Goal: Information Seeking & Learning: Learn about a topic

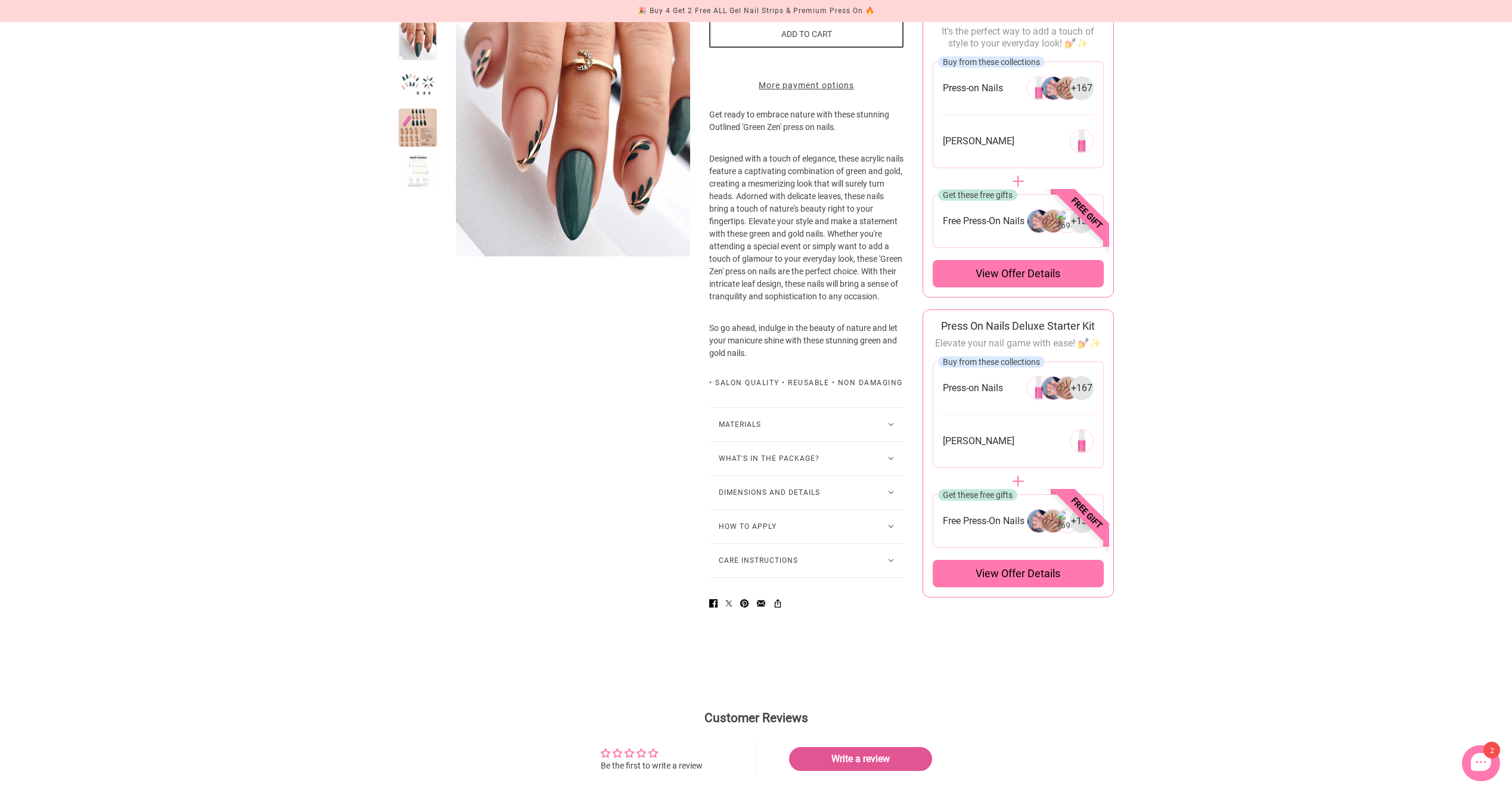
click at [810, 475] on button "What's in the package?" at bounding box center [807, 458] width 195 height 33
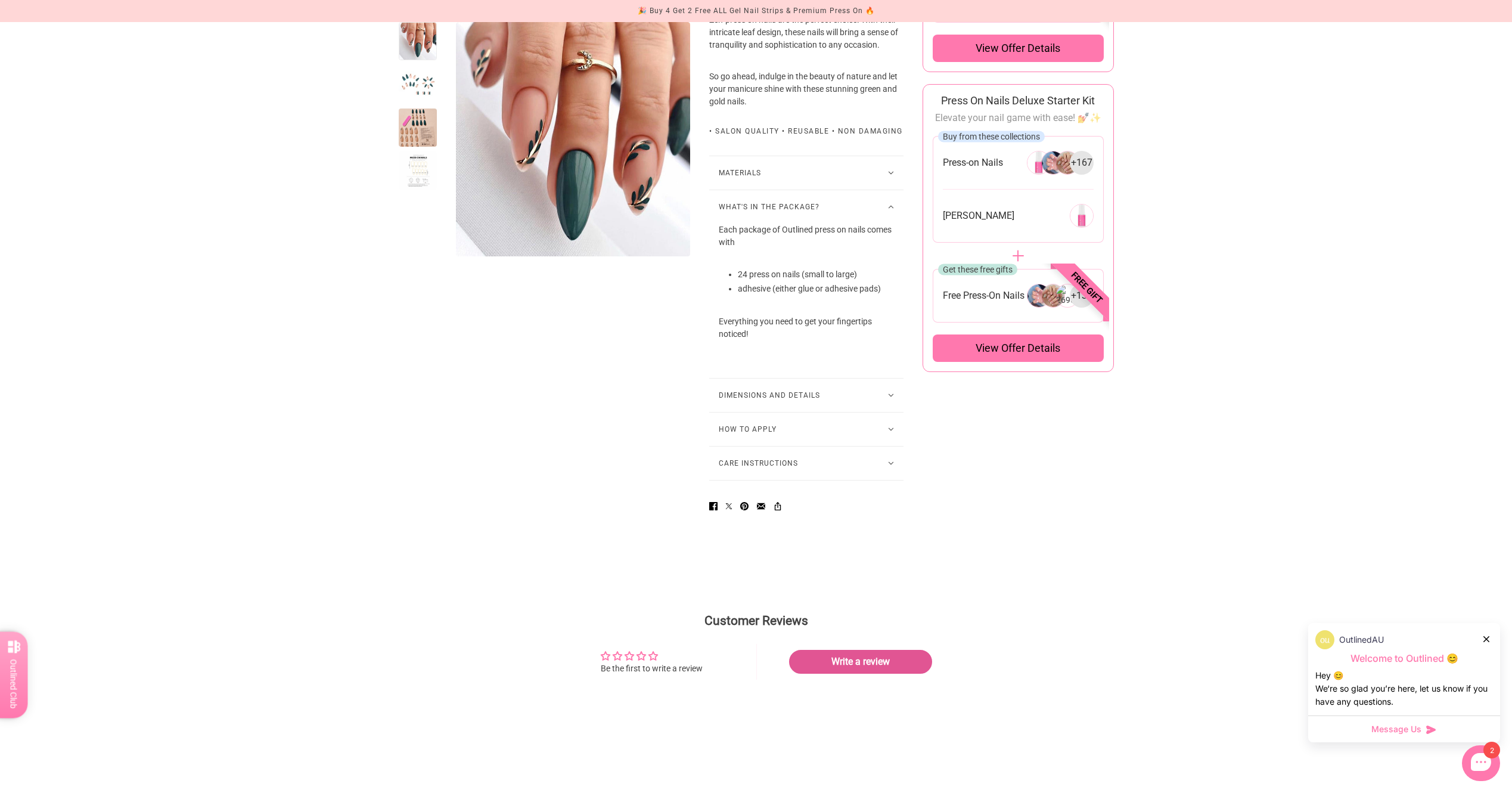
scroll to position [656, 0]
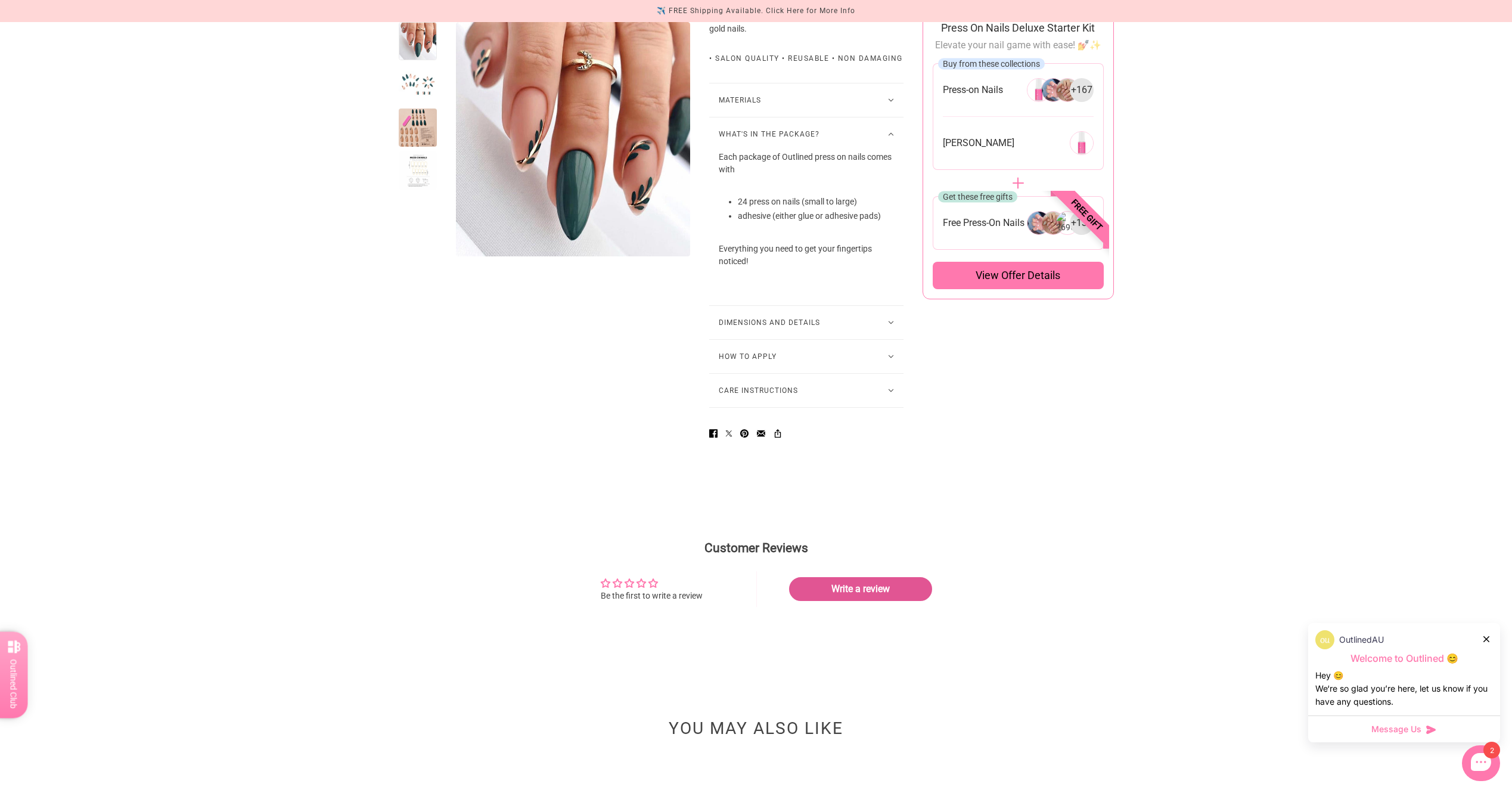
click at [824, 339] on button "Dimensions and Details" at bounding box center [807, 322] width 195 height 33
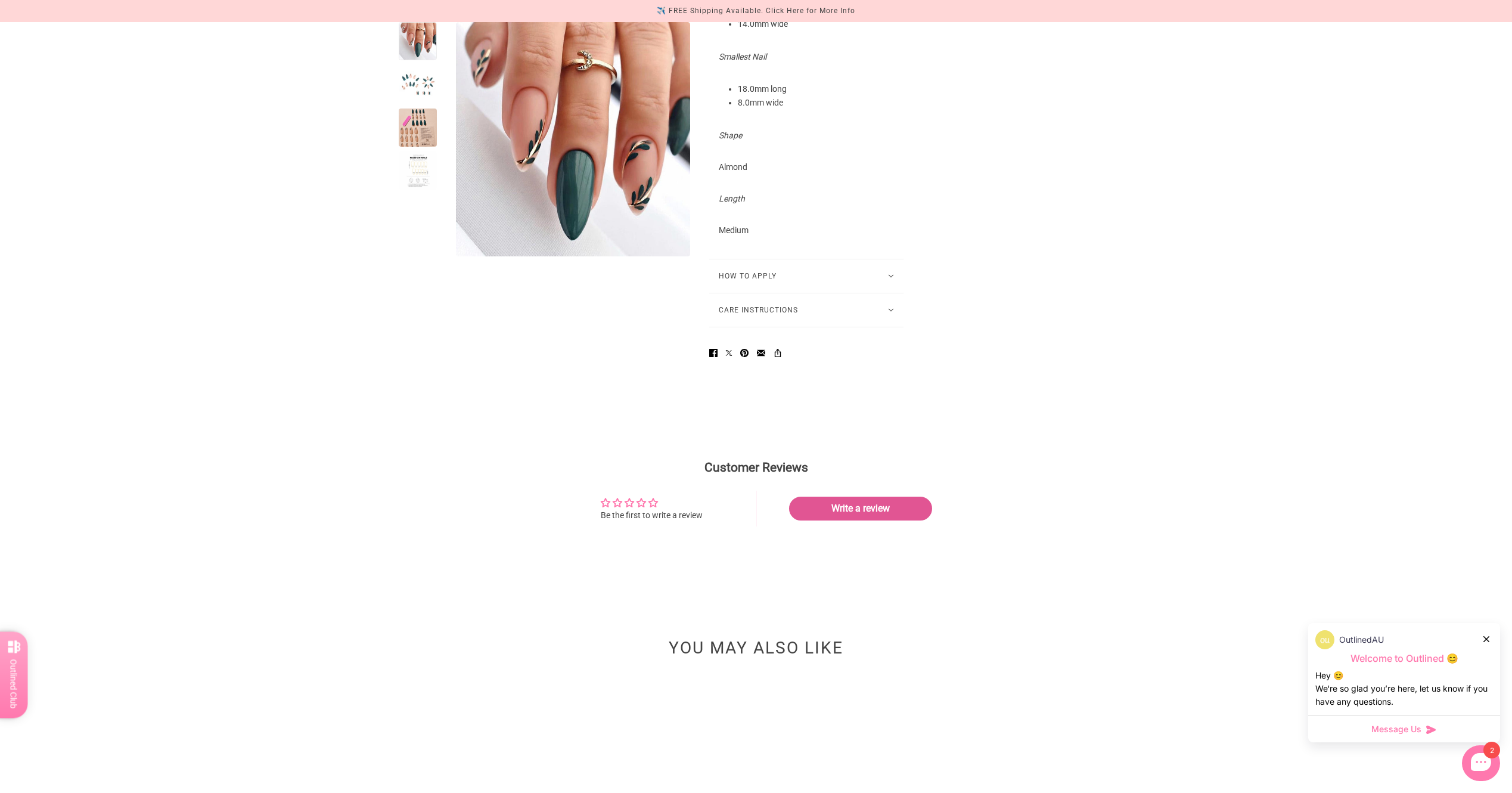
scroll to position [1074, 0]
click at [792, 288] on button "How to Apply" at bounding box center [807, 271] width 195 height 33
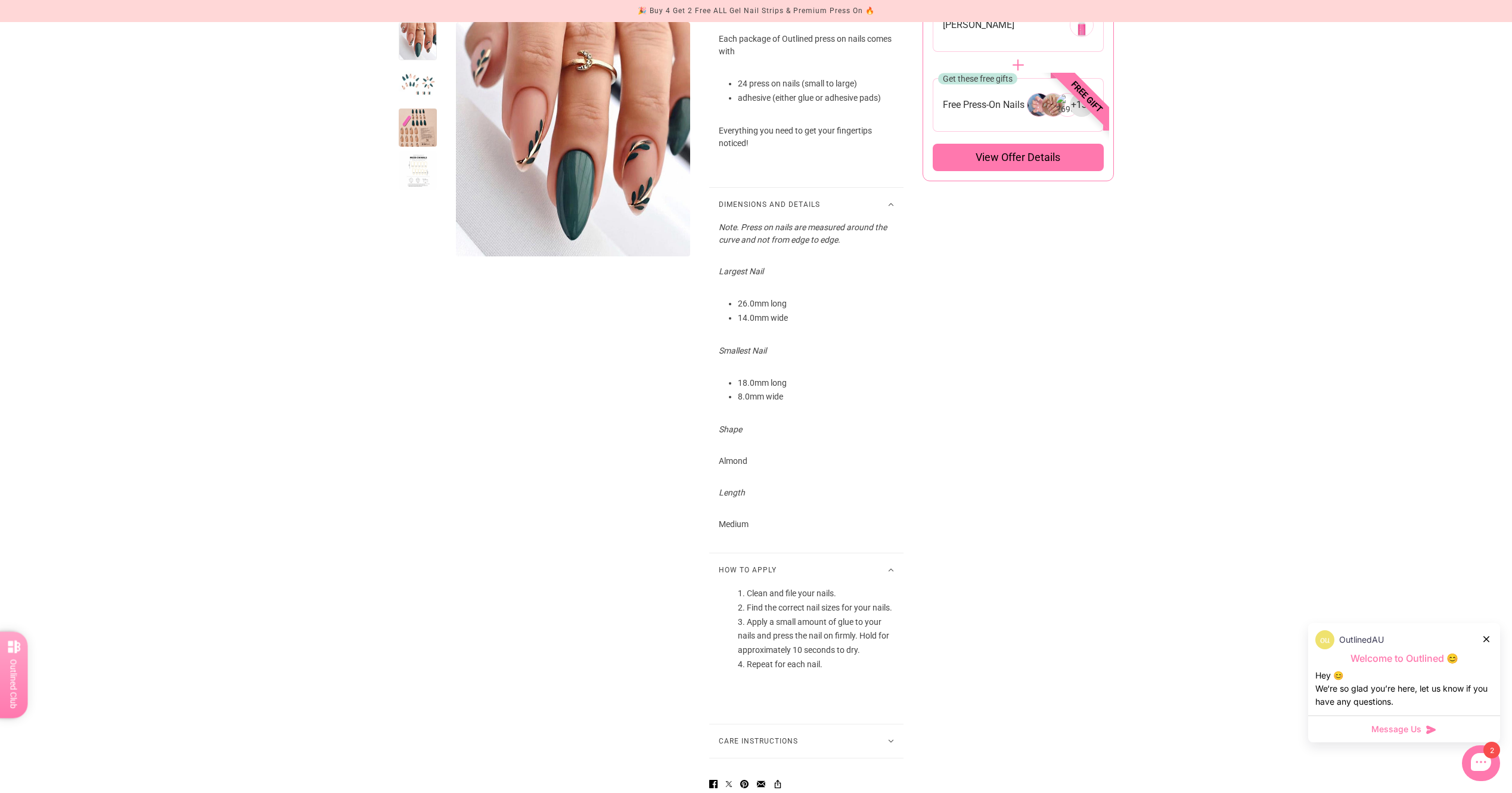
scroll to position [656, 0]
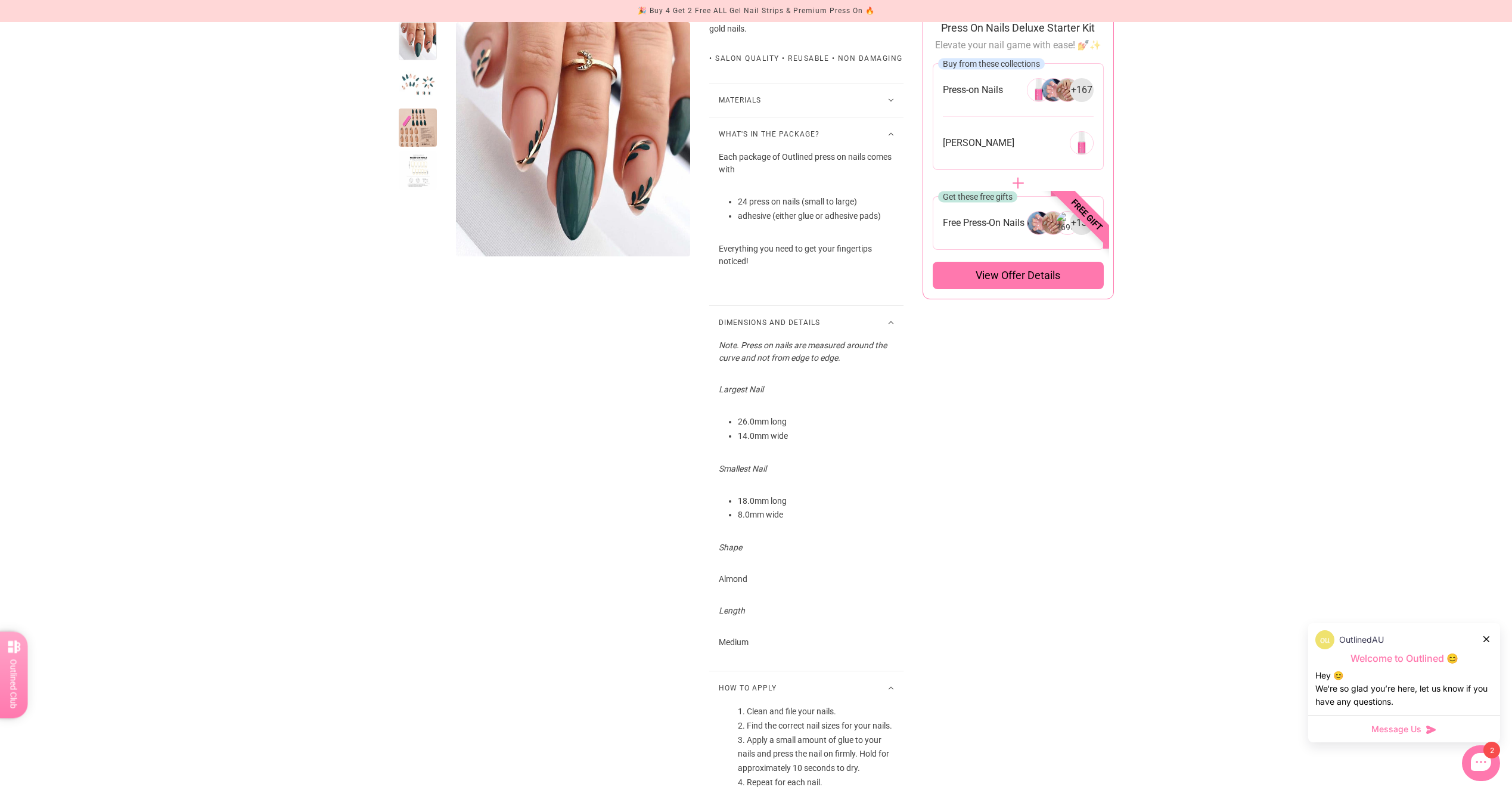
click at [420, 178] on div at bounding box center [417, 170] width 38 height 38
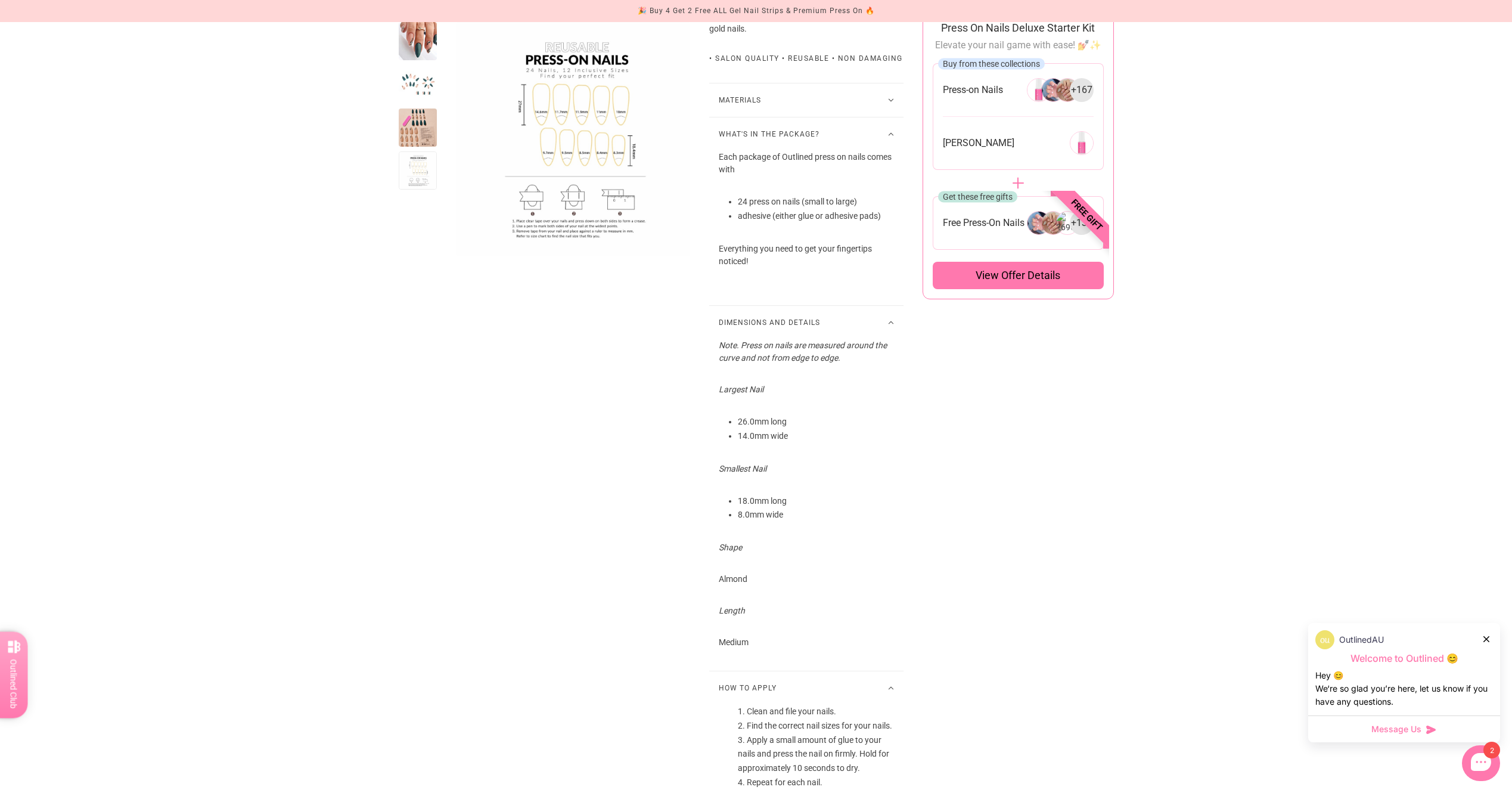
click at [426, 136] on div at bounding box center [417, 127] width 38 height 38
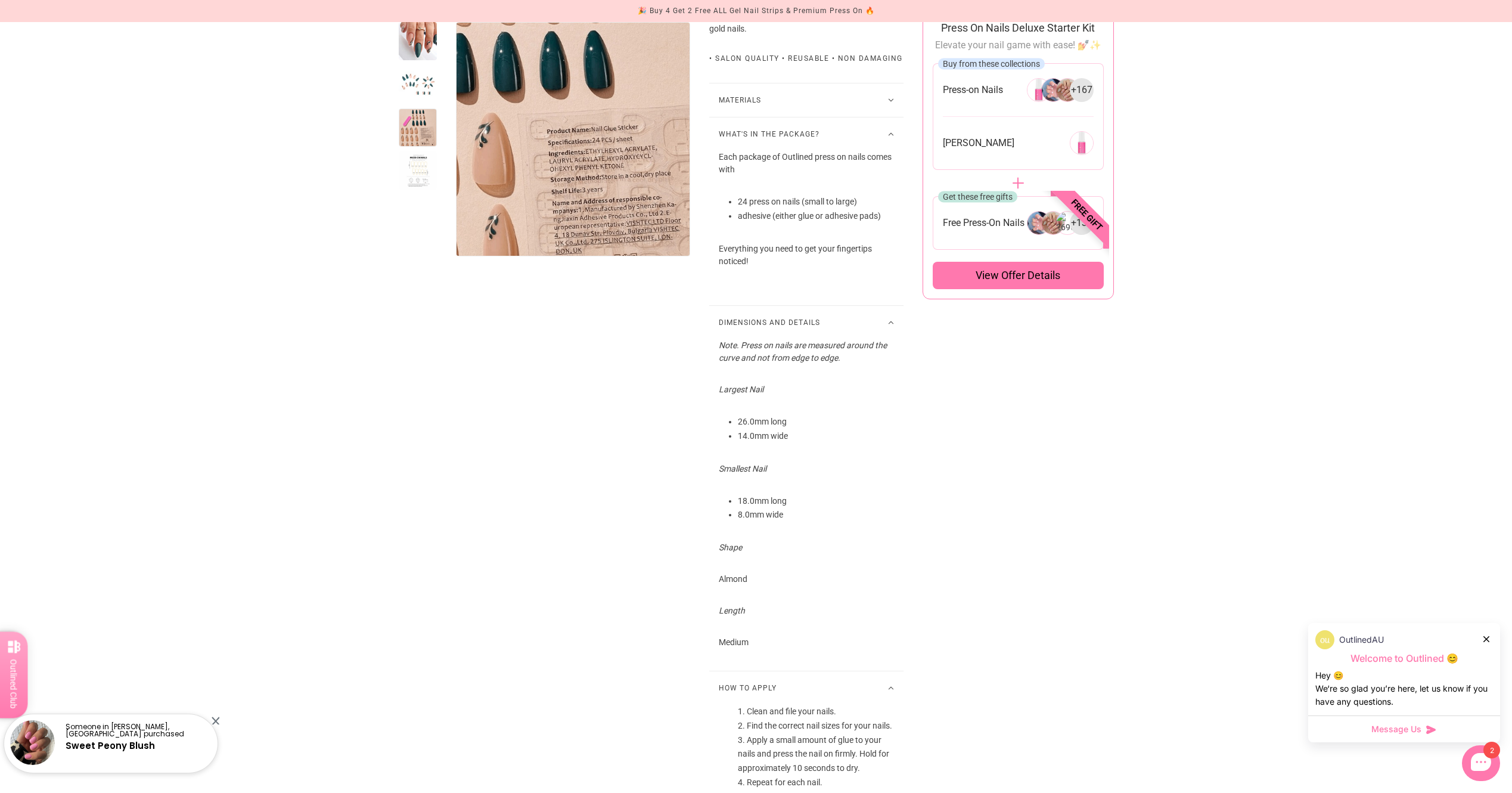
click at [693, 203] on img "Enlarge product image" at bounding box center [514, 120] width 446 height 446
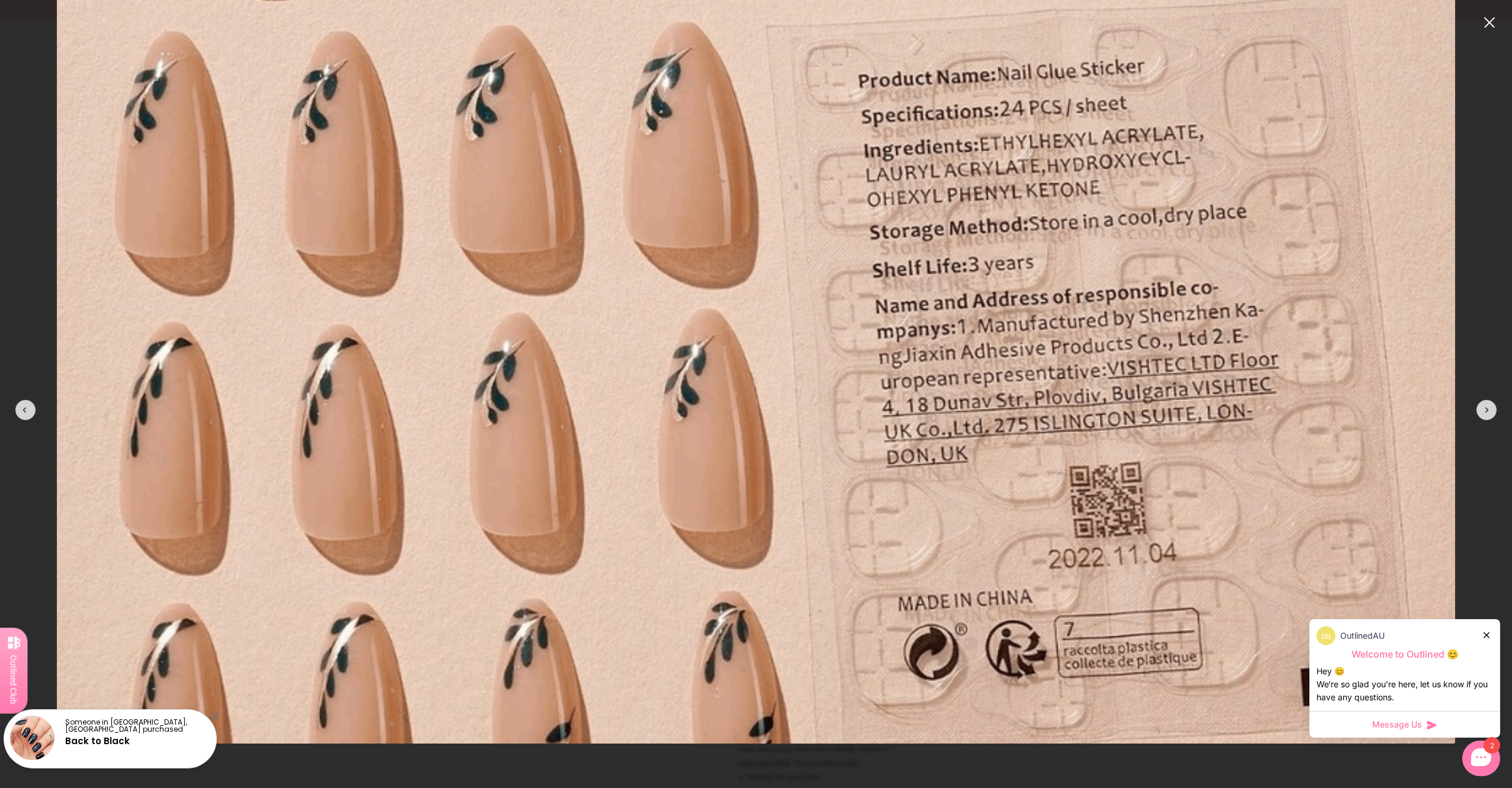
scroll to position [715, 0]
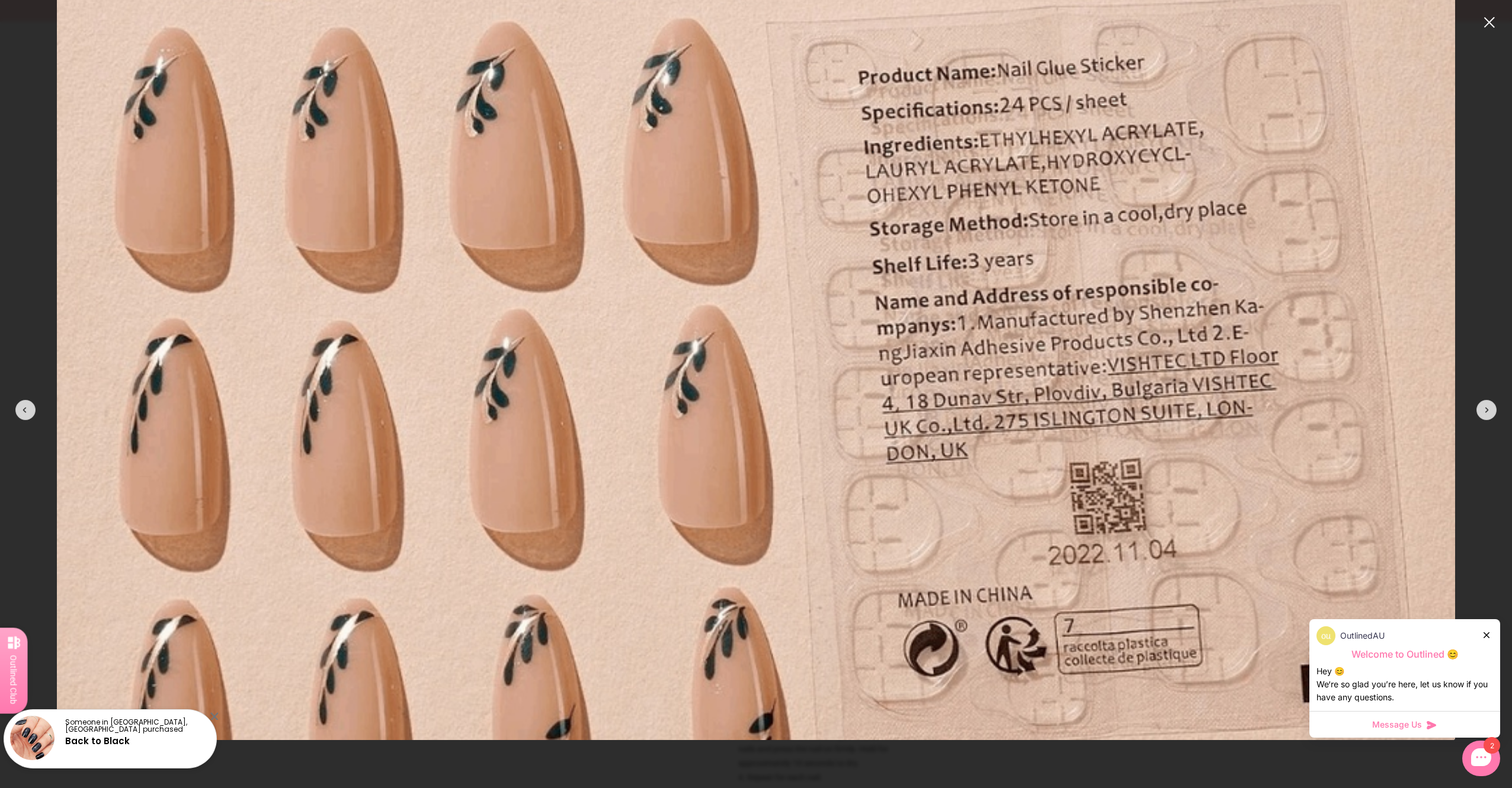
click at [1484, 24] on button "close" at bounding box center [1489, 22] width 15 height 15
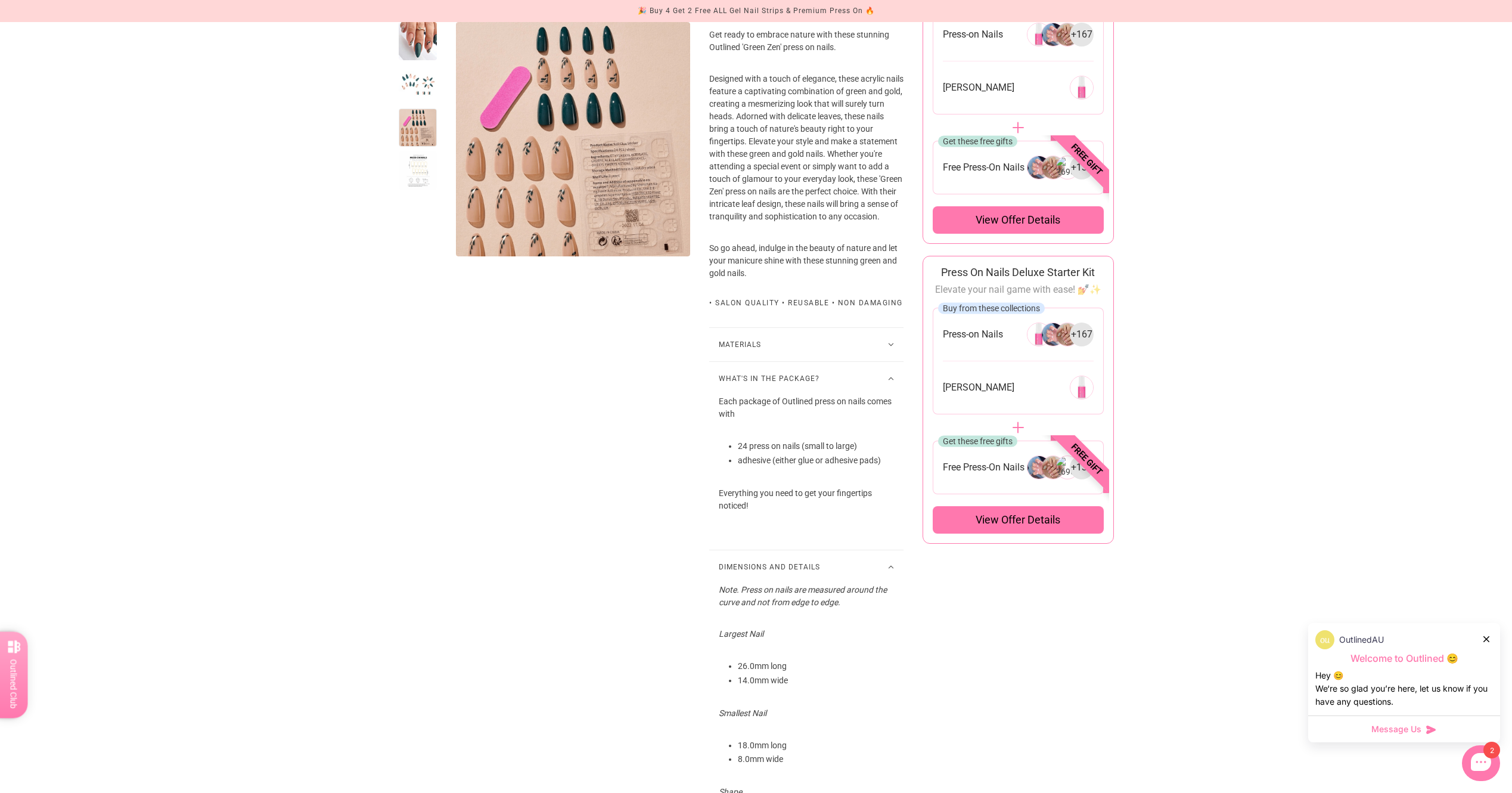
scroll to position [597, 0]
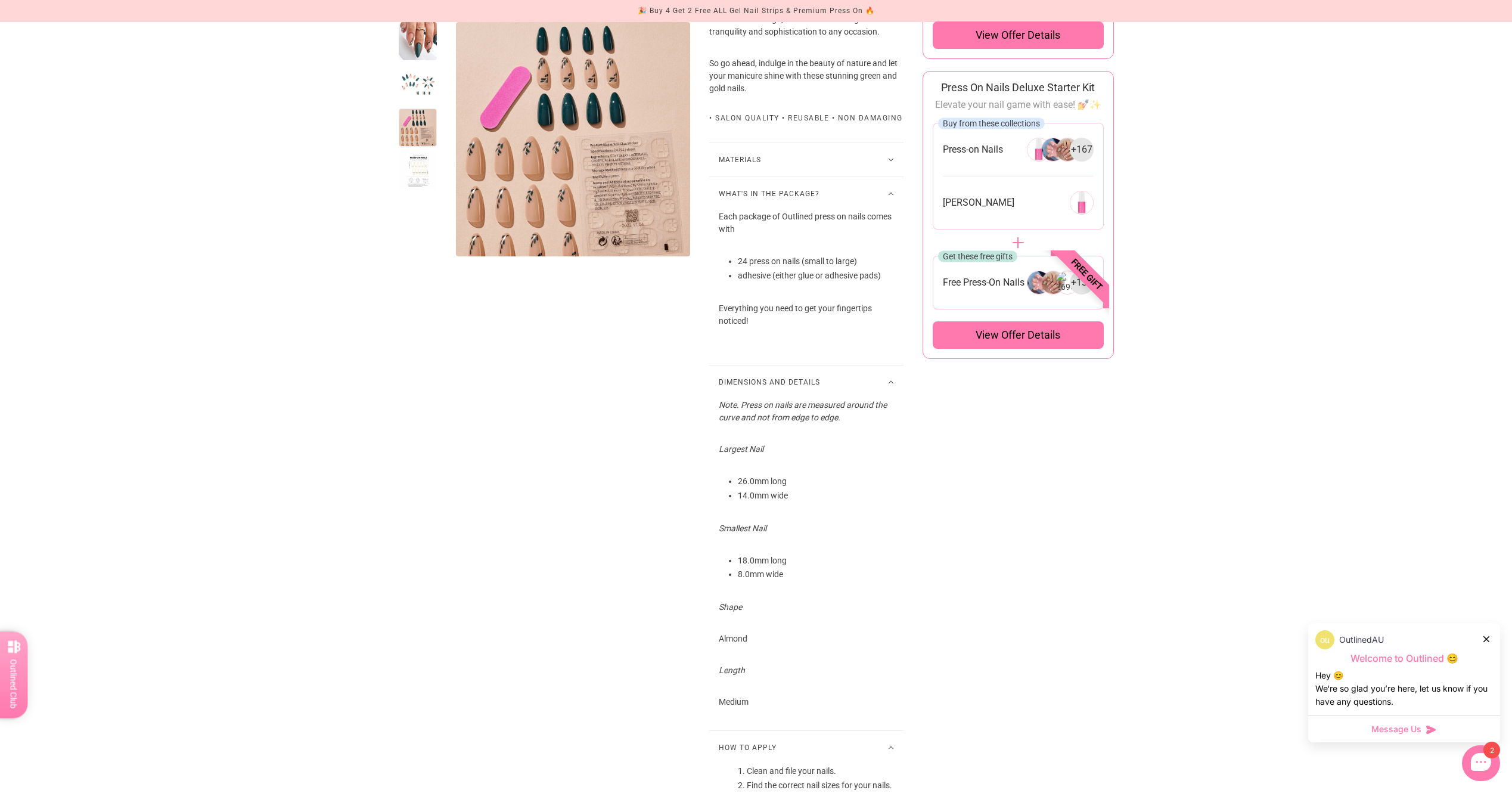
click at [794, 176] on button "Materials" at bounding box center [807, 159] width 195 height 33
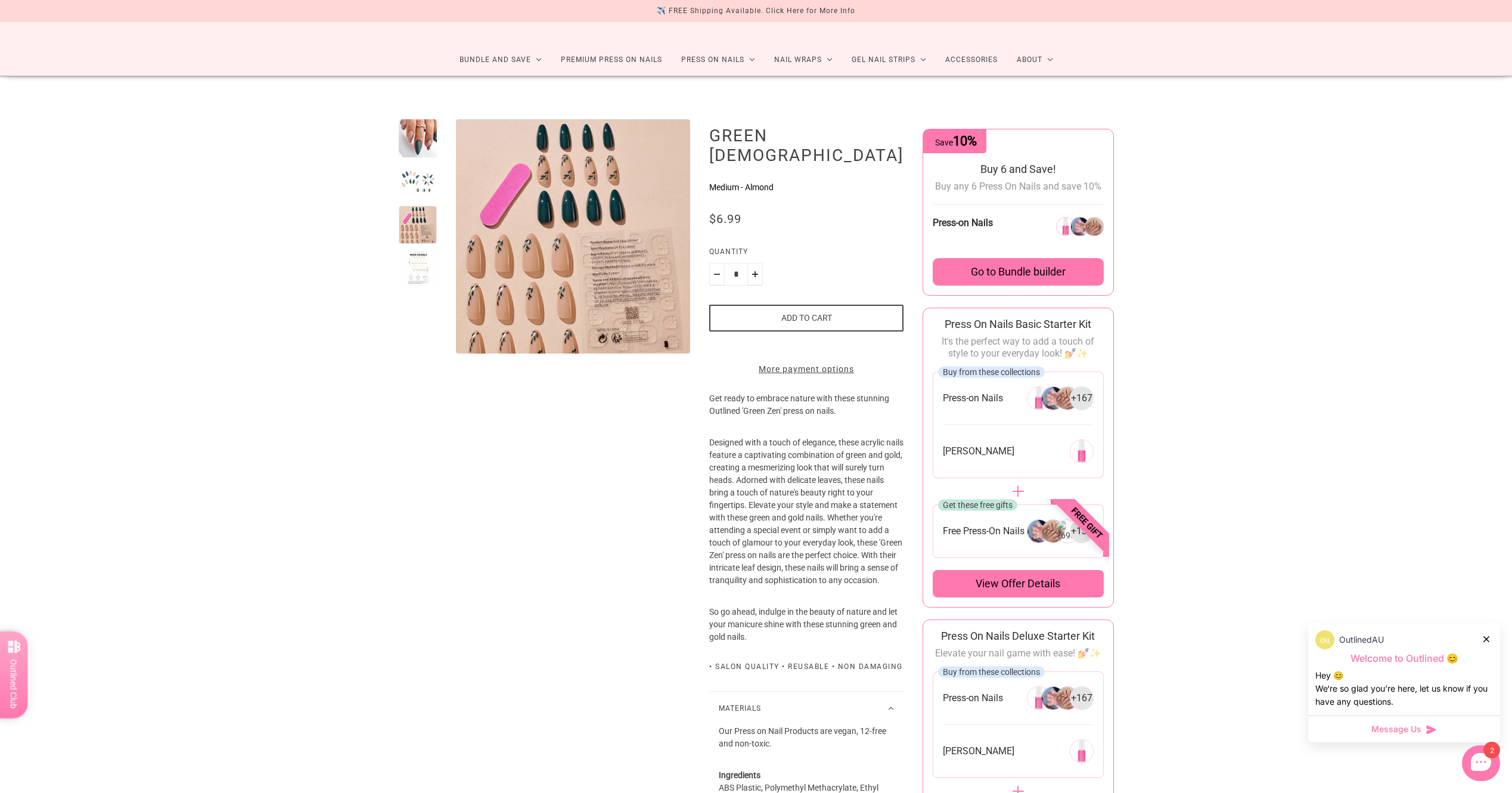
scroll to position [0, 0]
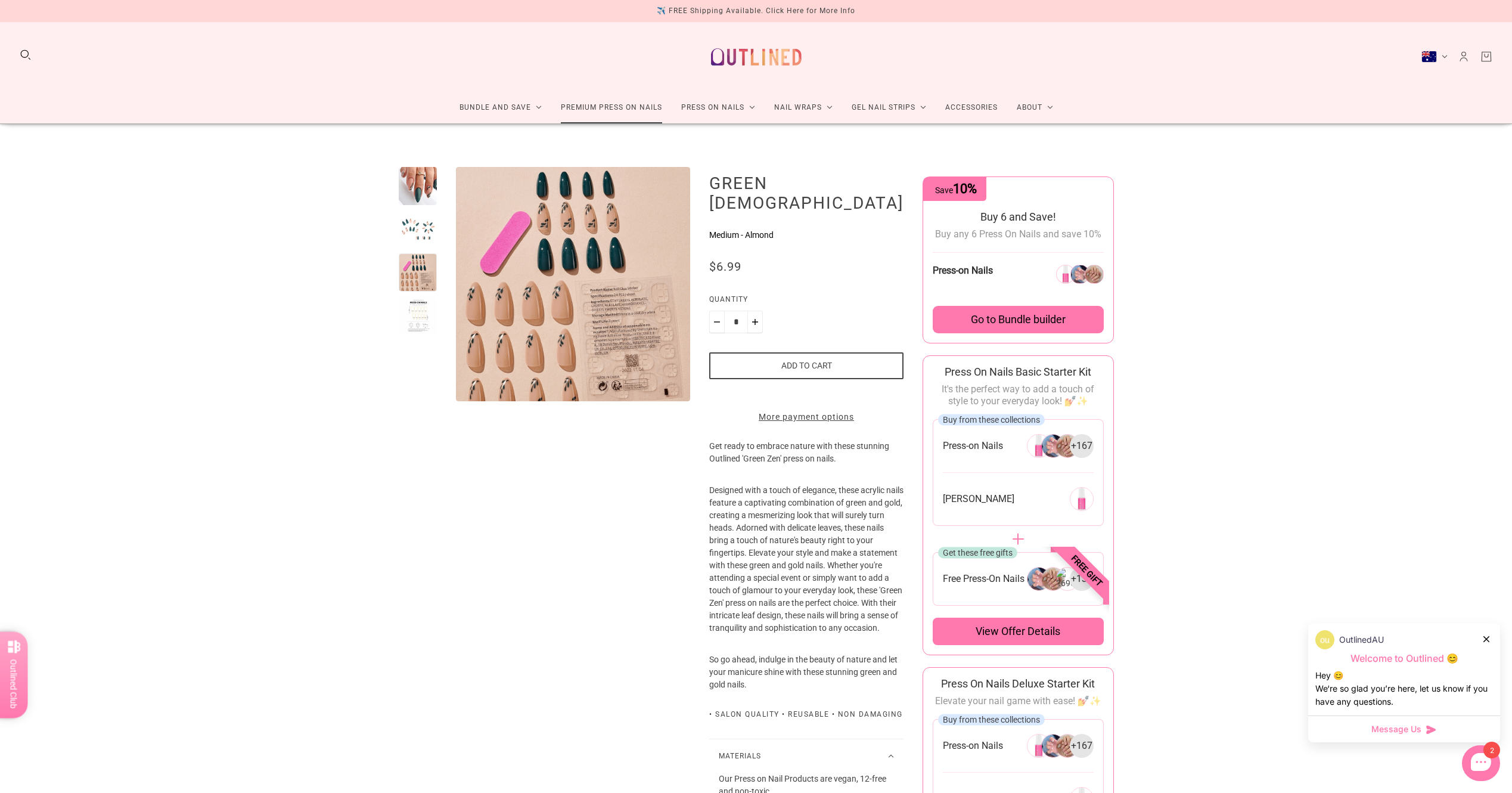
click at [603, 110] on link "Premium Press On Nails" at bounding box center [612, 107] width 121 height 32
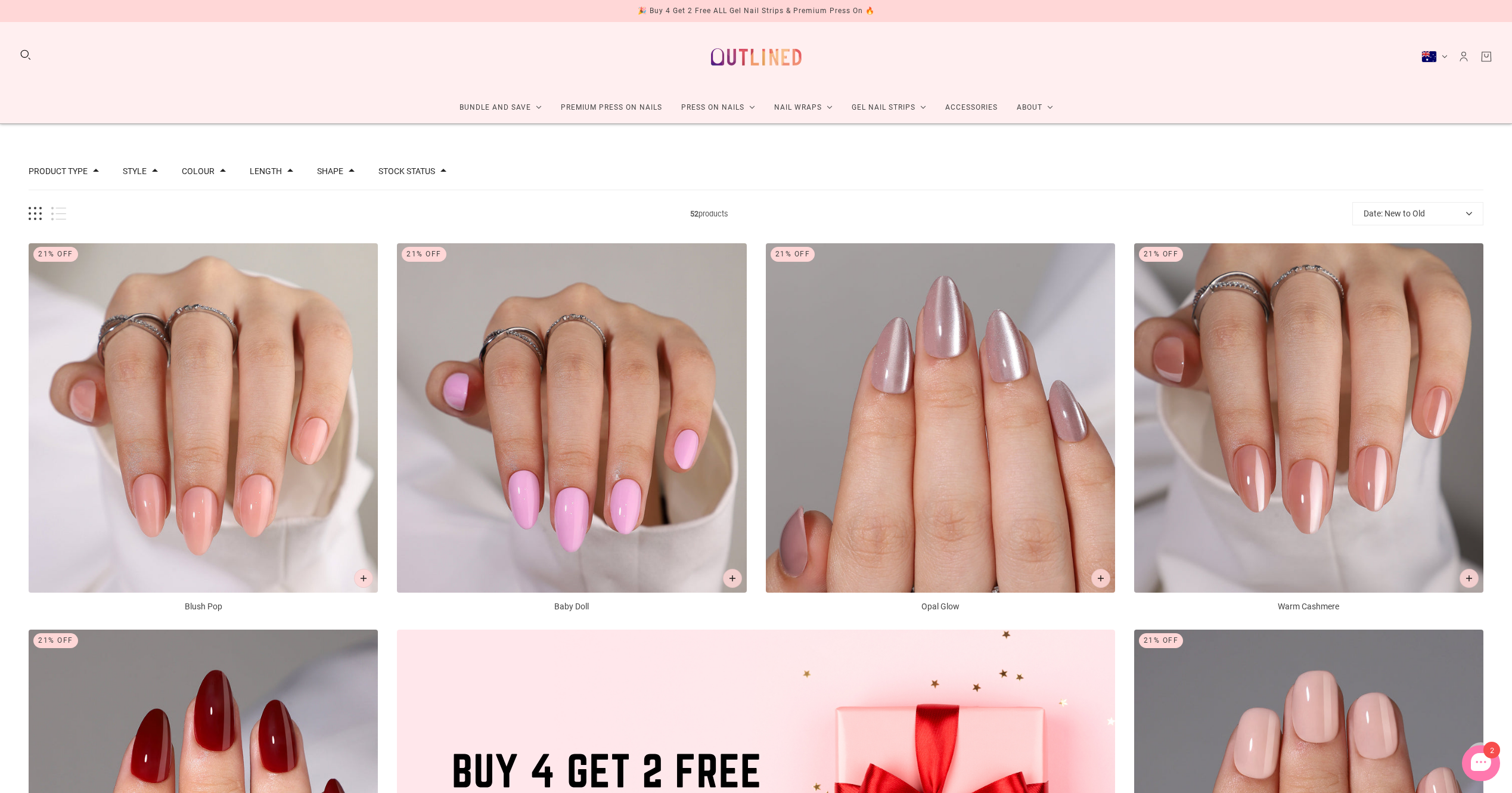
scroll to position [119, 0]
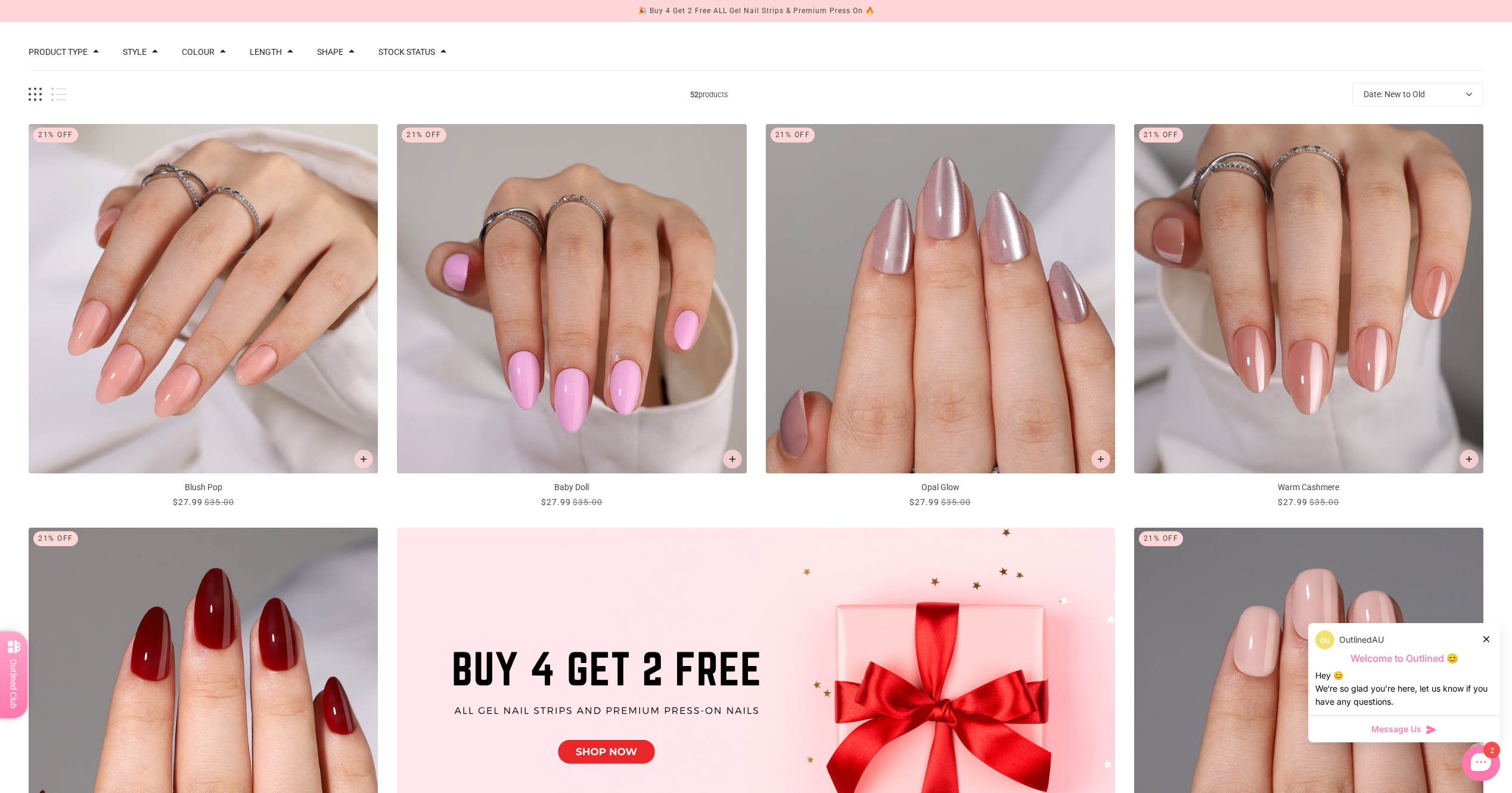
click at [299, 233] on img "Blush Pop" at bounding box center [203, 298] width 349 height 349
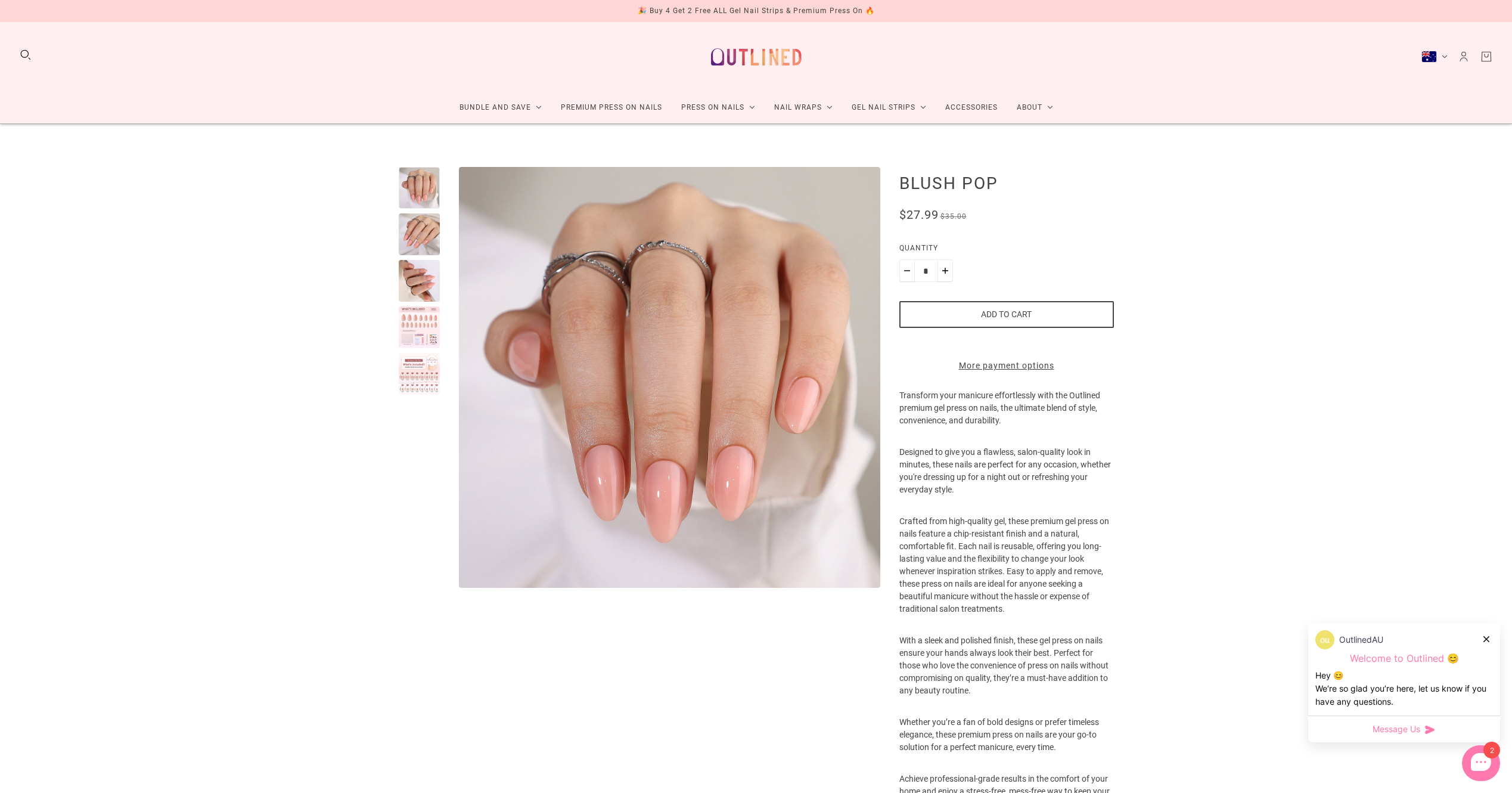
click at [445, 333] on product-media-variants at bounding box center [639, 377] width 481 height 421
click at [442, 333] on product-media-variants at bounding box center [639, 377] width 481 height 421
click at [440, 333] on product-media-variants at bounding box center [639, 377] width 481 height 421
click at [437, 333] on div at bounding box center [420, 328] width 42 height 42
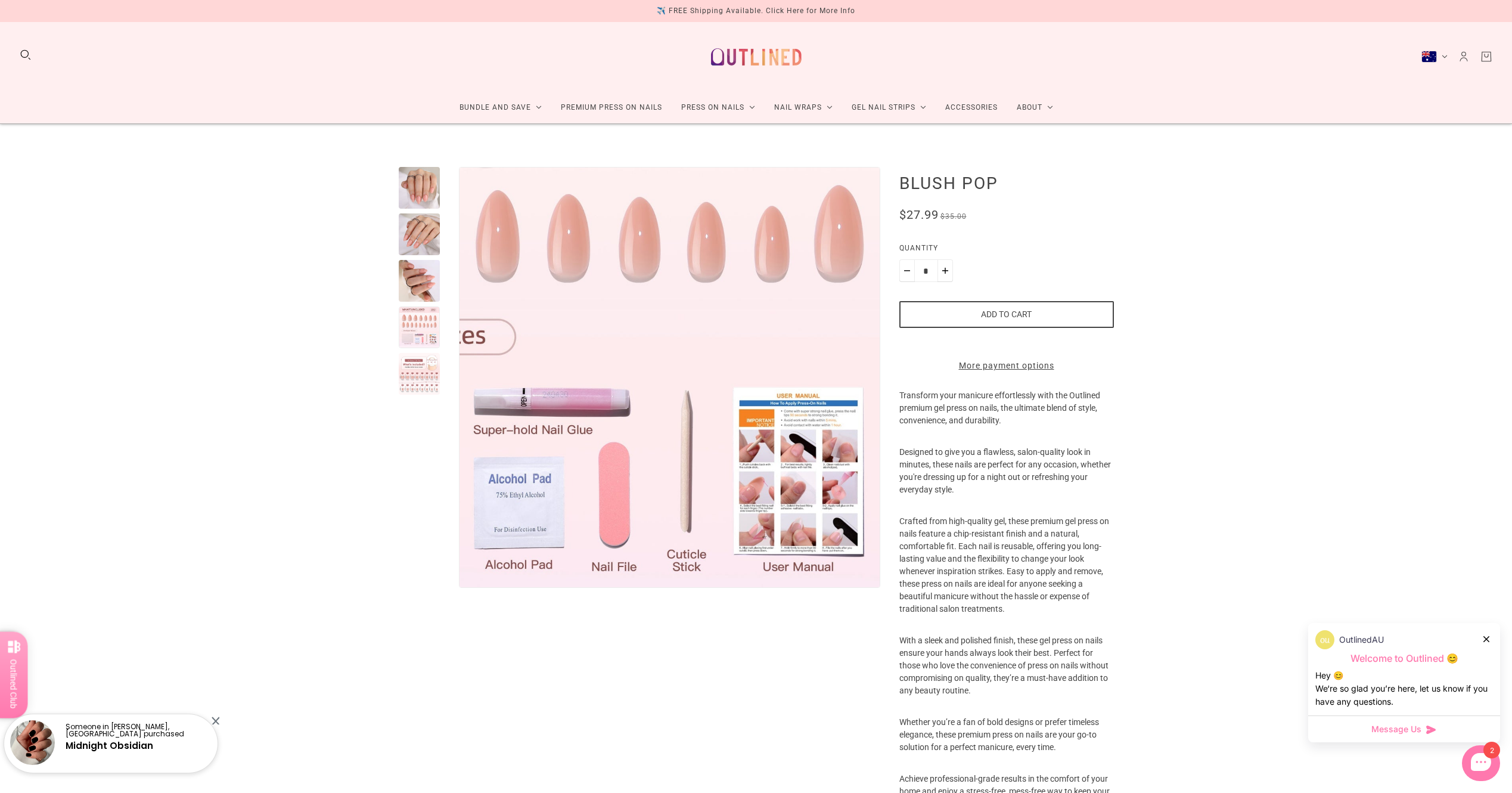
click at [836, 519] on img "Enlarge product image" at bounding box center [555, 277] width 715 height 716
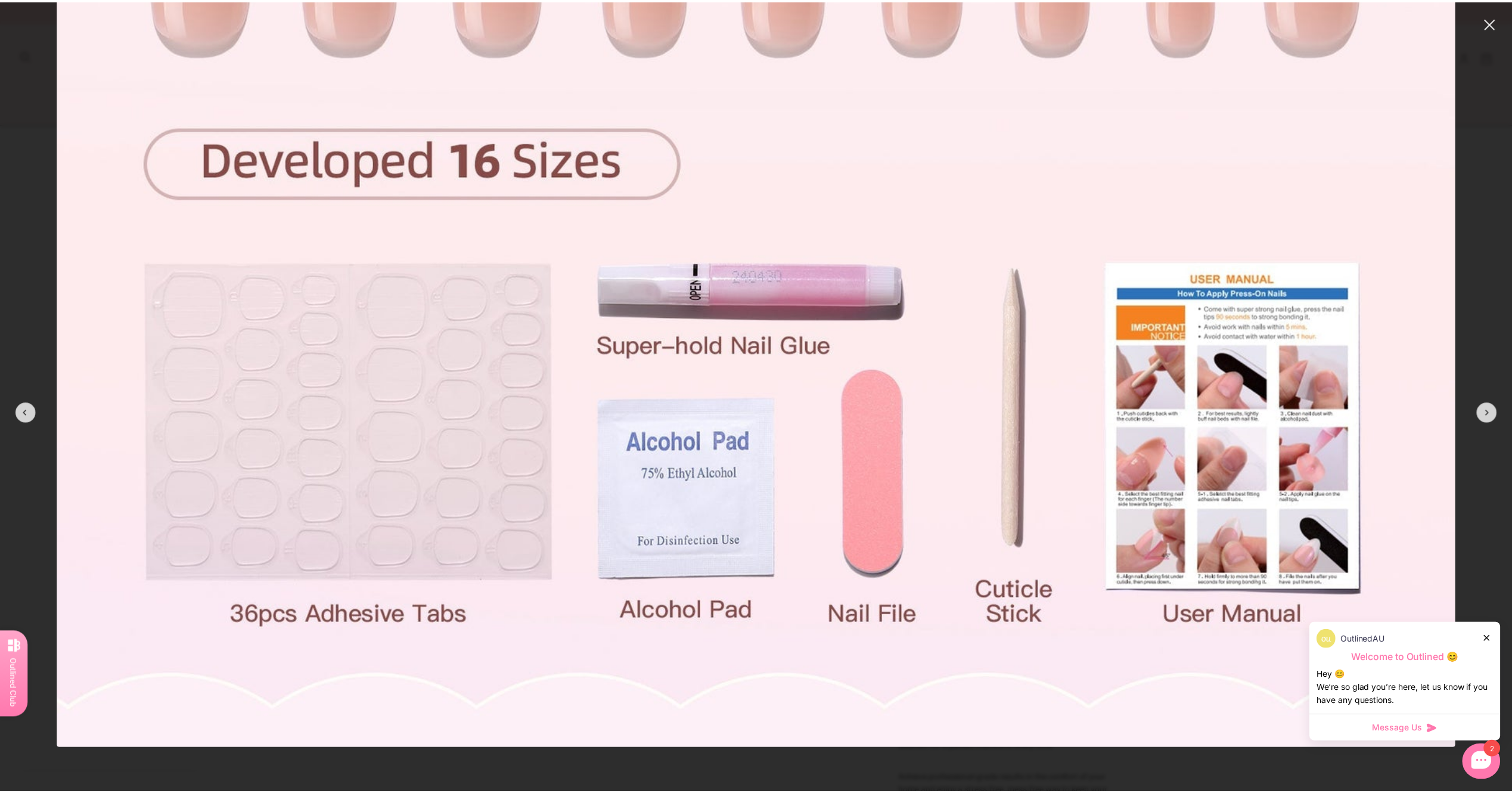
scroll to position [720, 0]
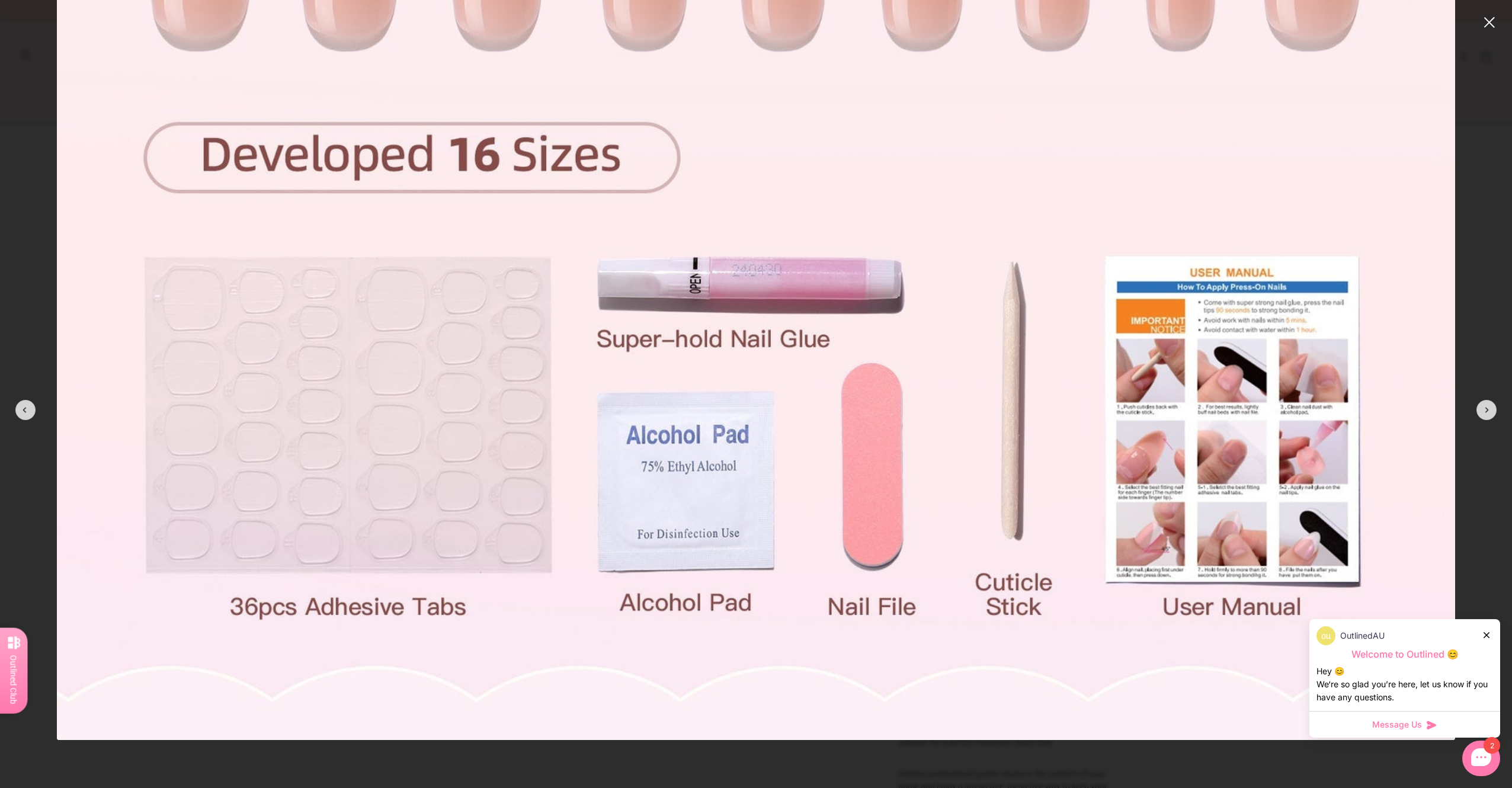
click at [1485, 25] on button "close" at bounding box center [1489, 22] width 15 height 15
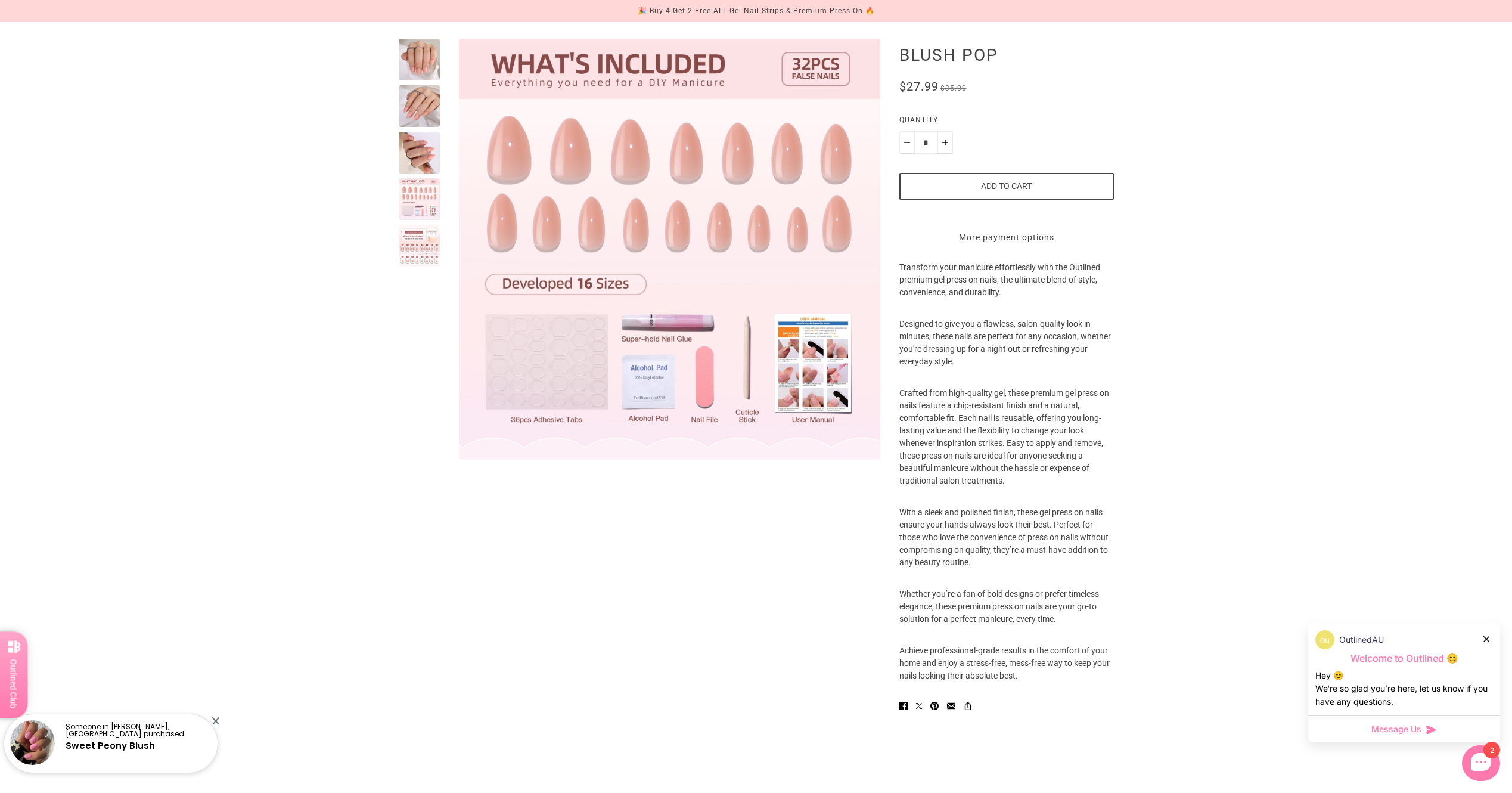
scroll to position [0, 0]
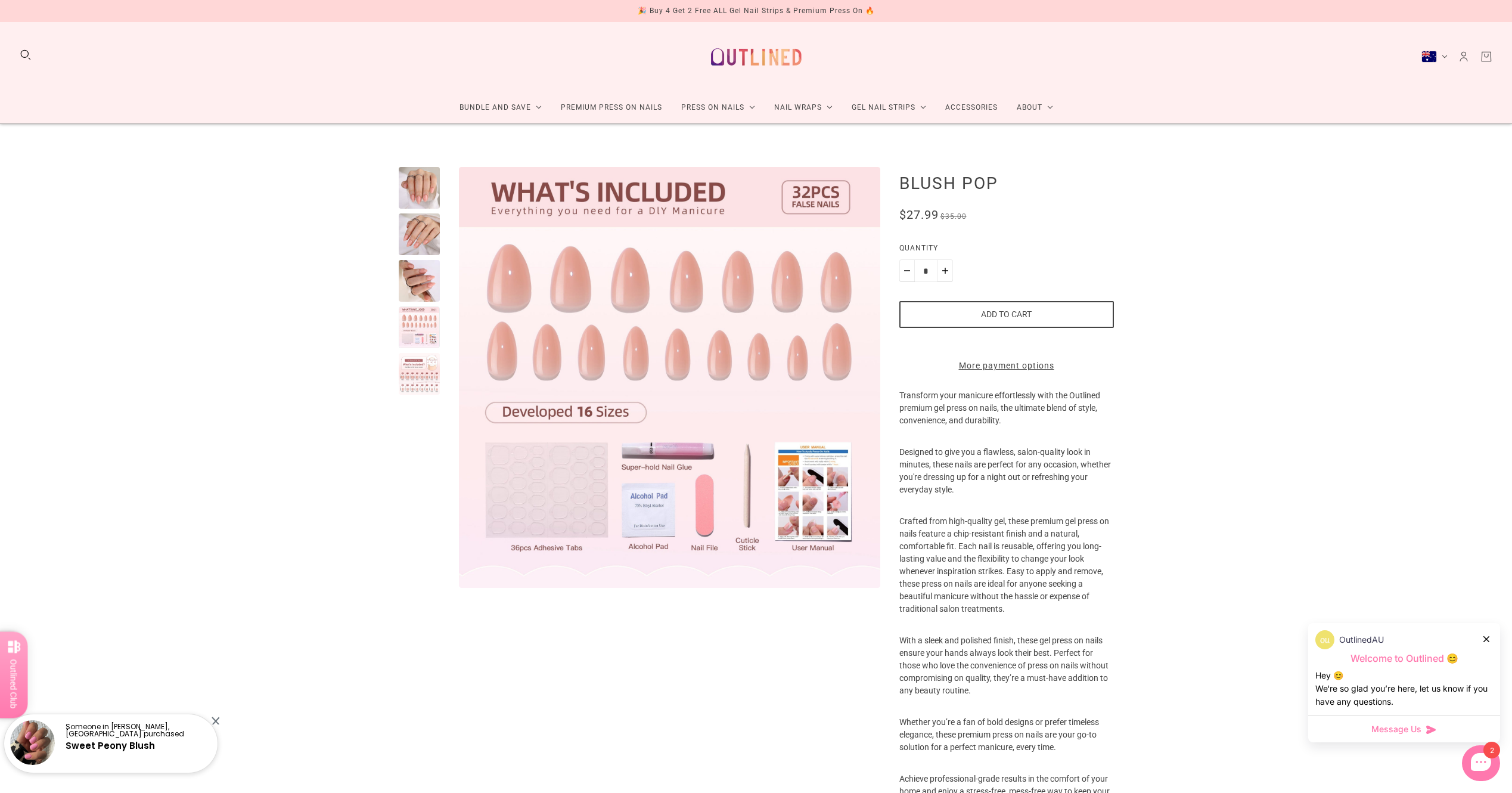
click at [426, 383] on div at bounding box center [420, 374] width 42 height 42
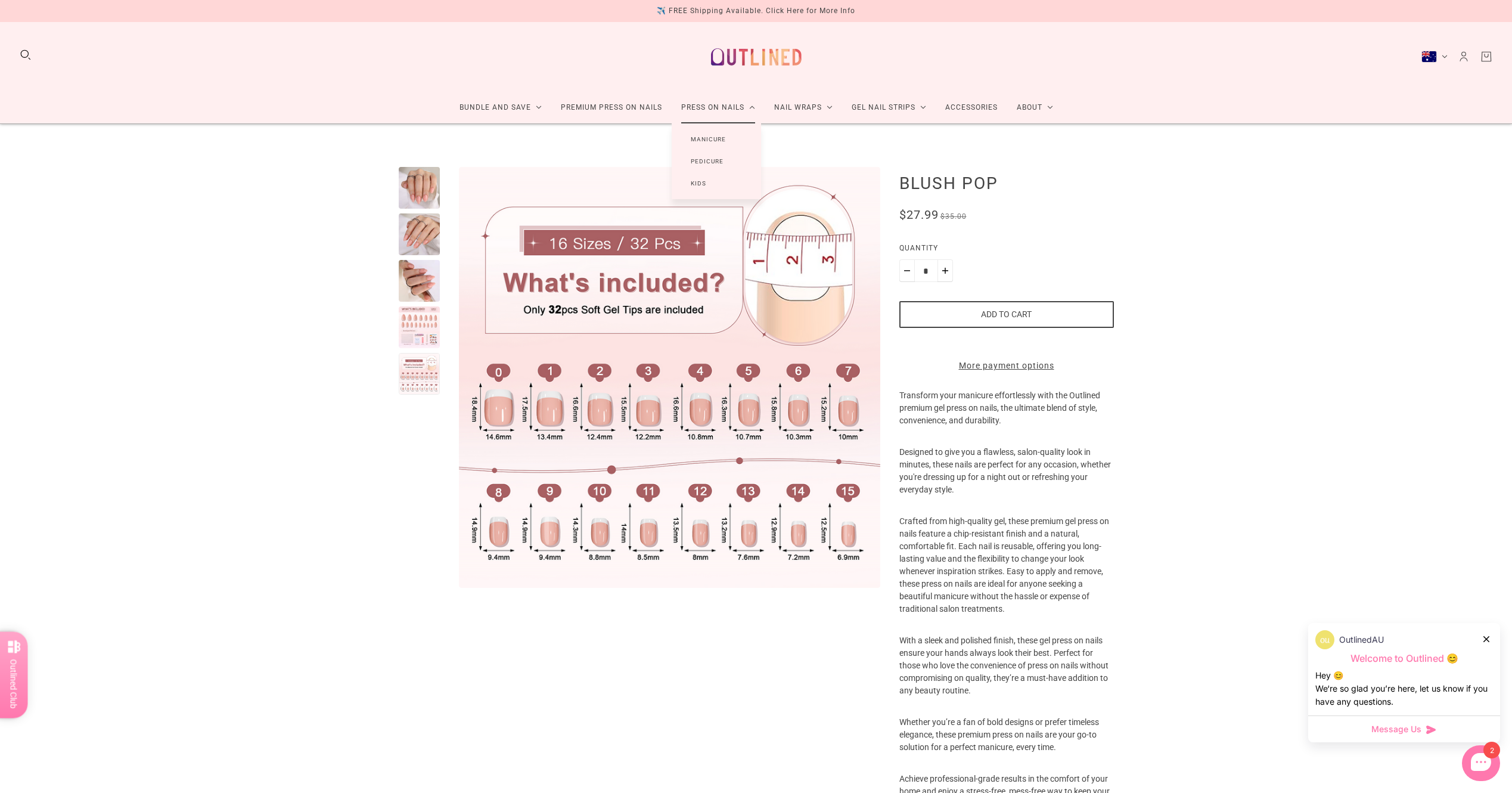
click at [705, 142] on link "Manicure" at bounding box center [708, 139] width 73 height 22
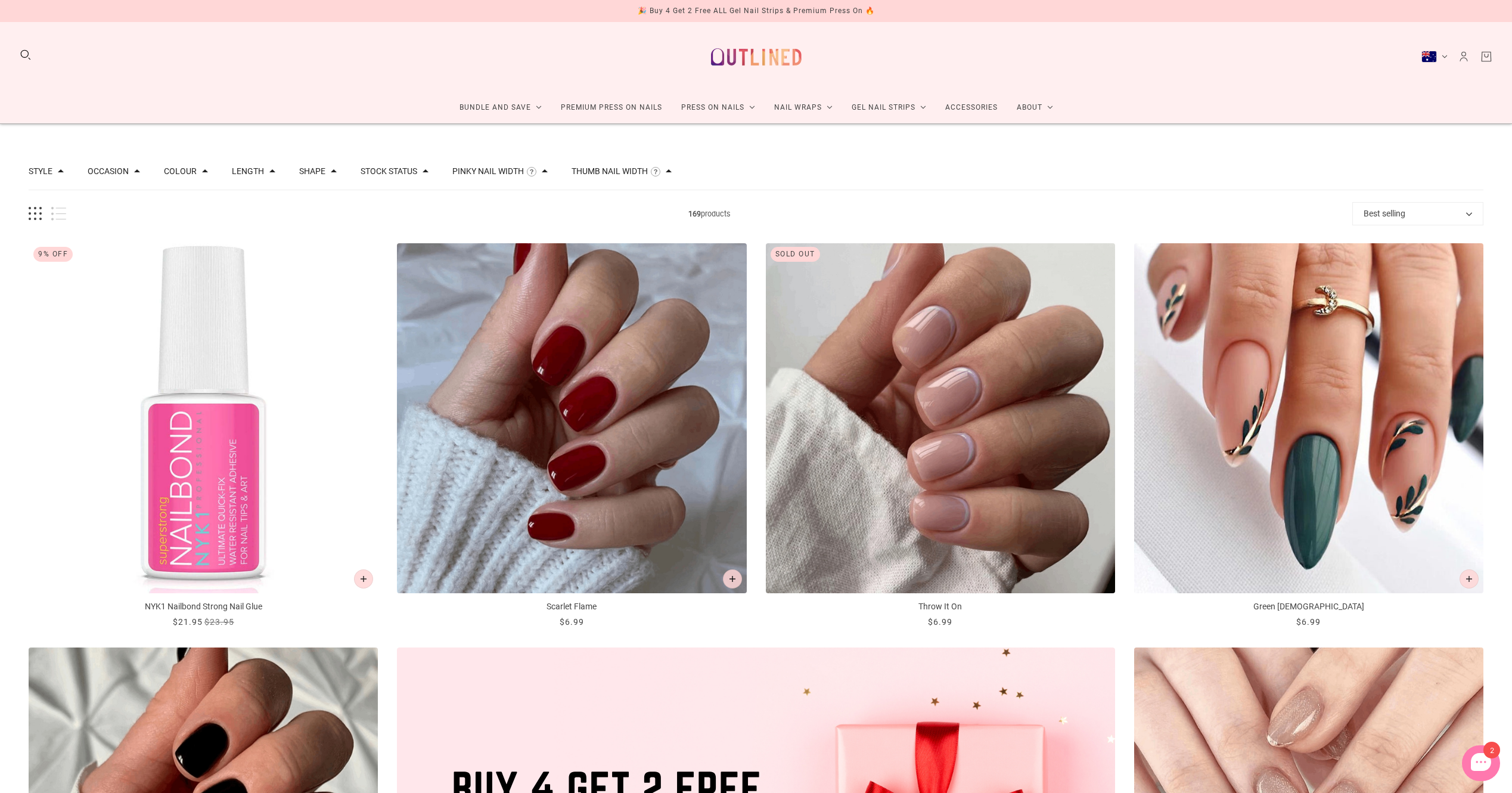
click at [627, 375] on img "Scarlet Flame" at bounding box center [572, 418] width 349 height 349
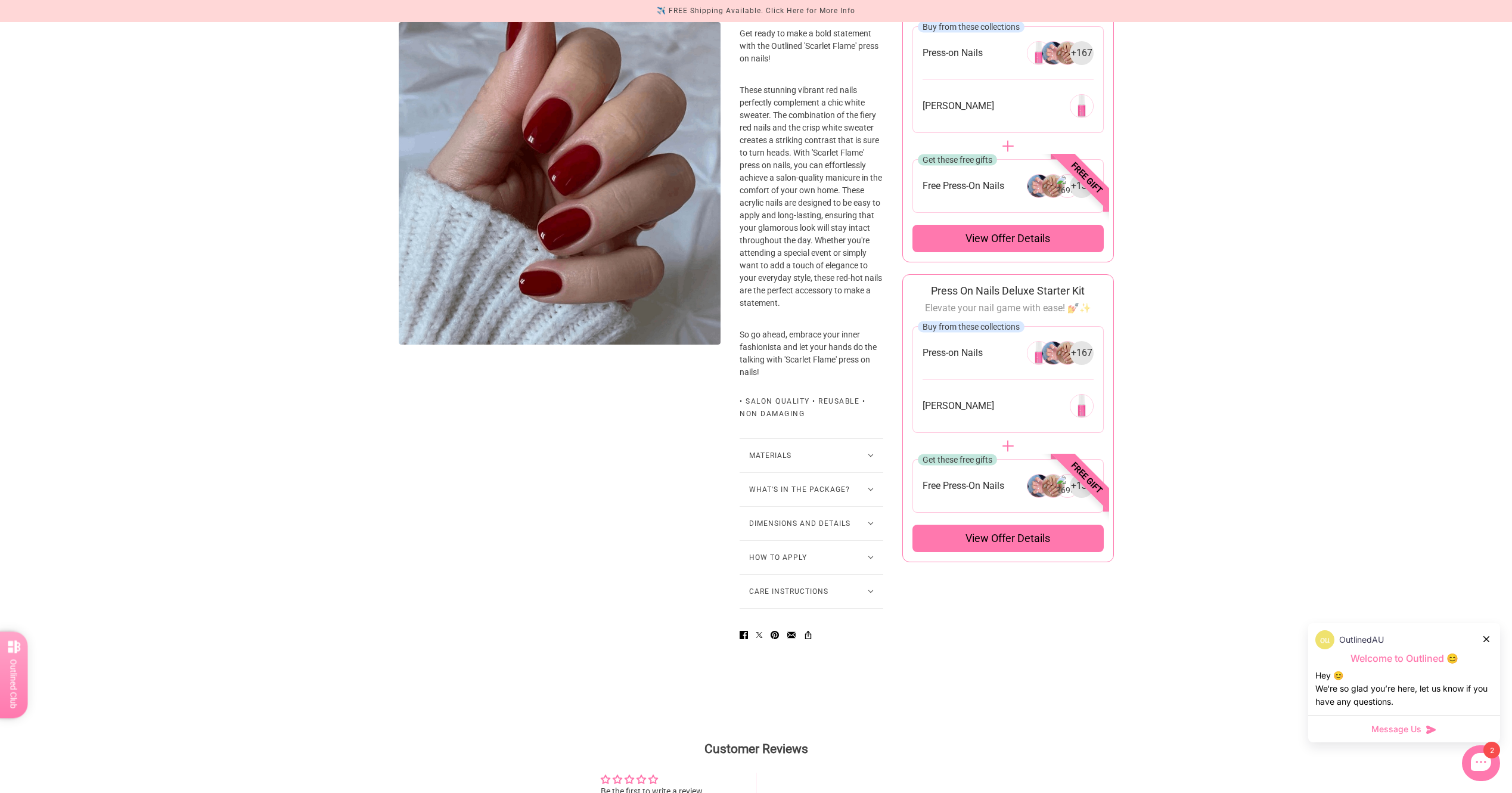
scroll to position [417, 0]
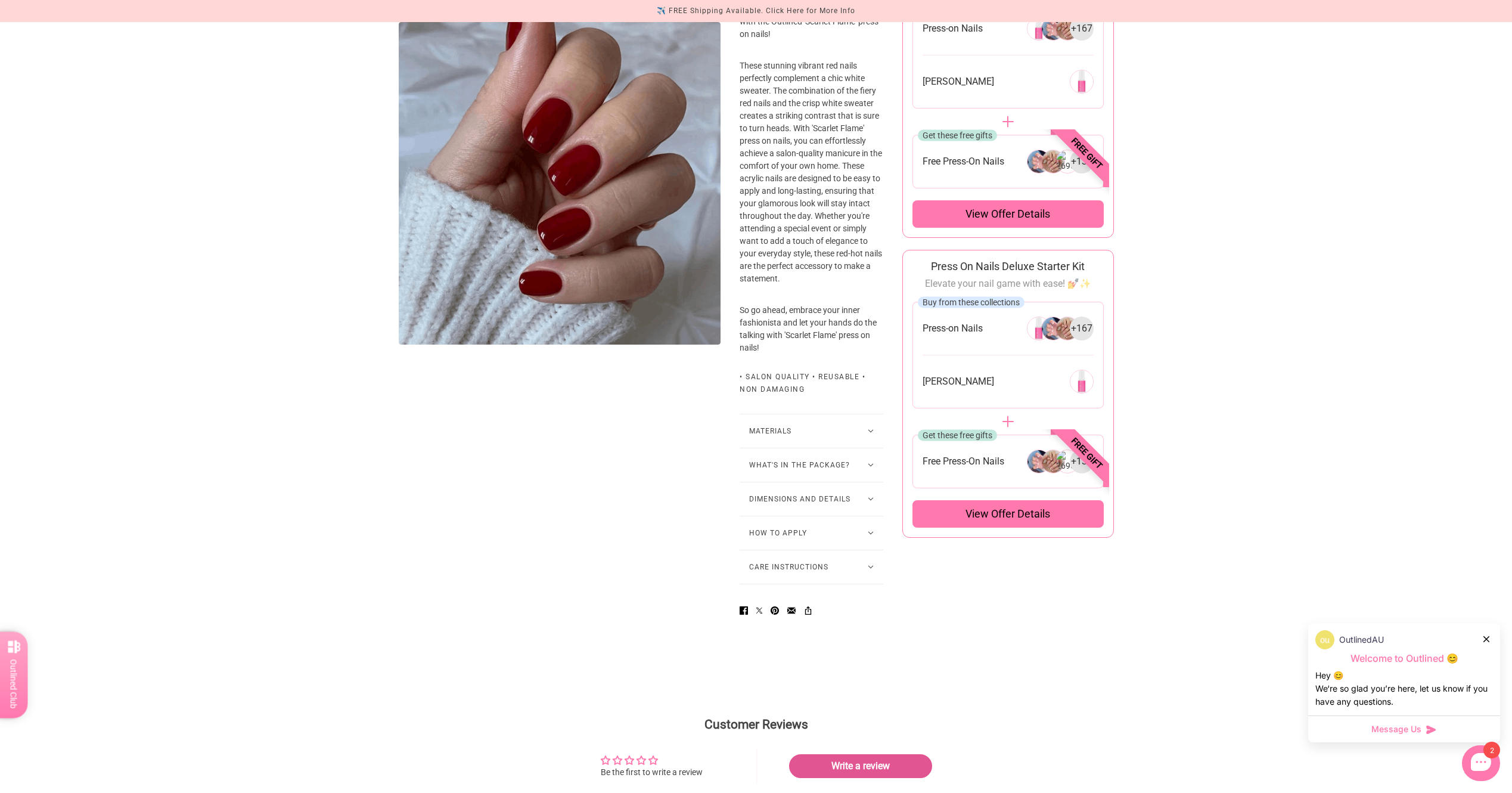
click at [841, 440] on button "Materials" at bounding box center [812, 431] width 144 height 33
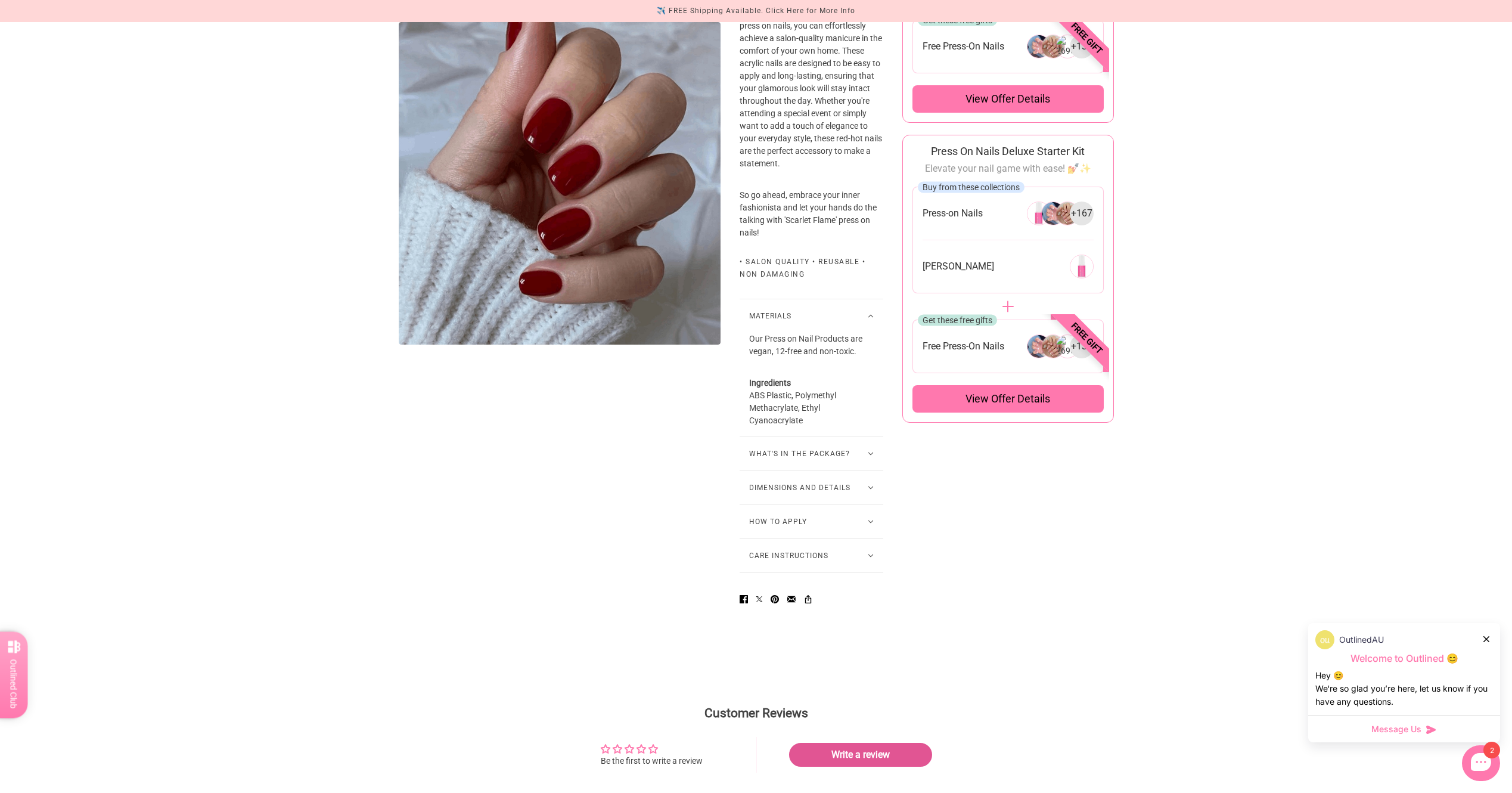
scroll to position [536, 0]
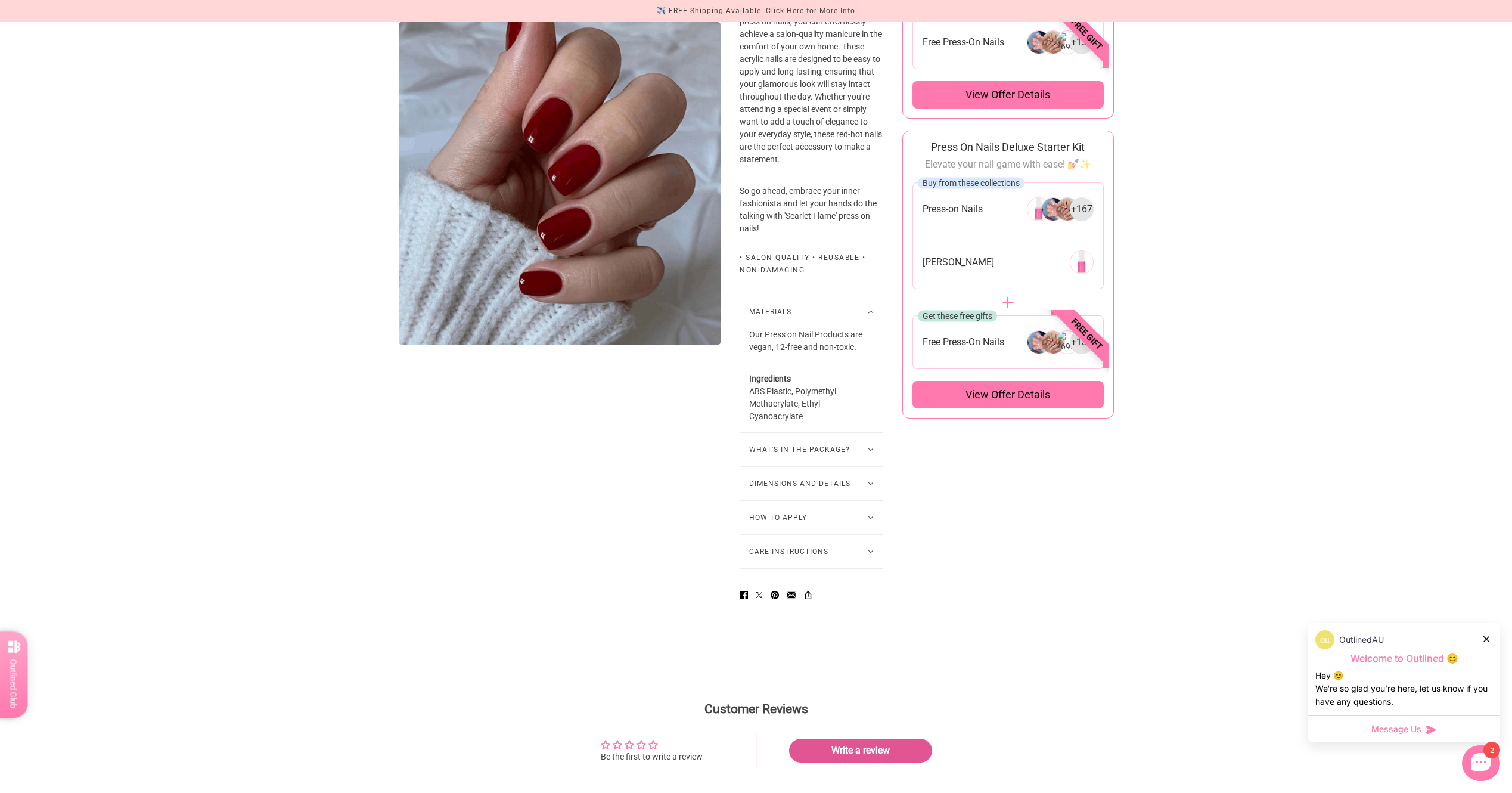
click at [813, 466] on button "What's in the package?" at bounding box center [812, 449] width 144 height 33
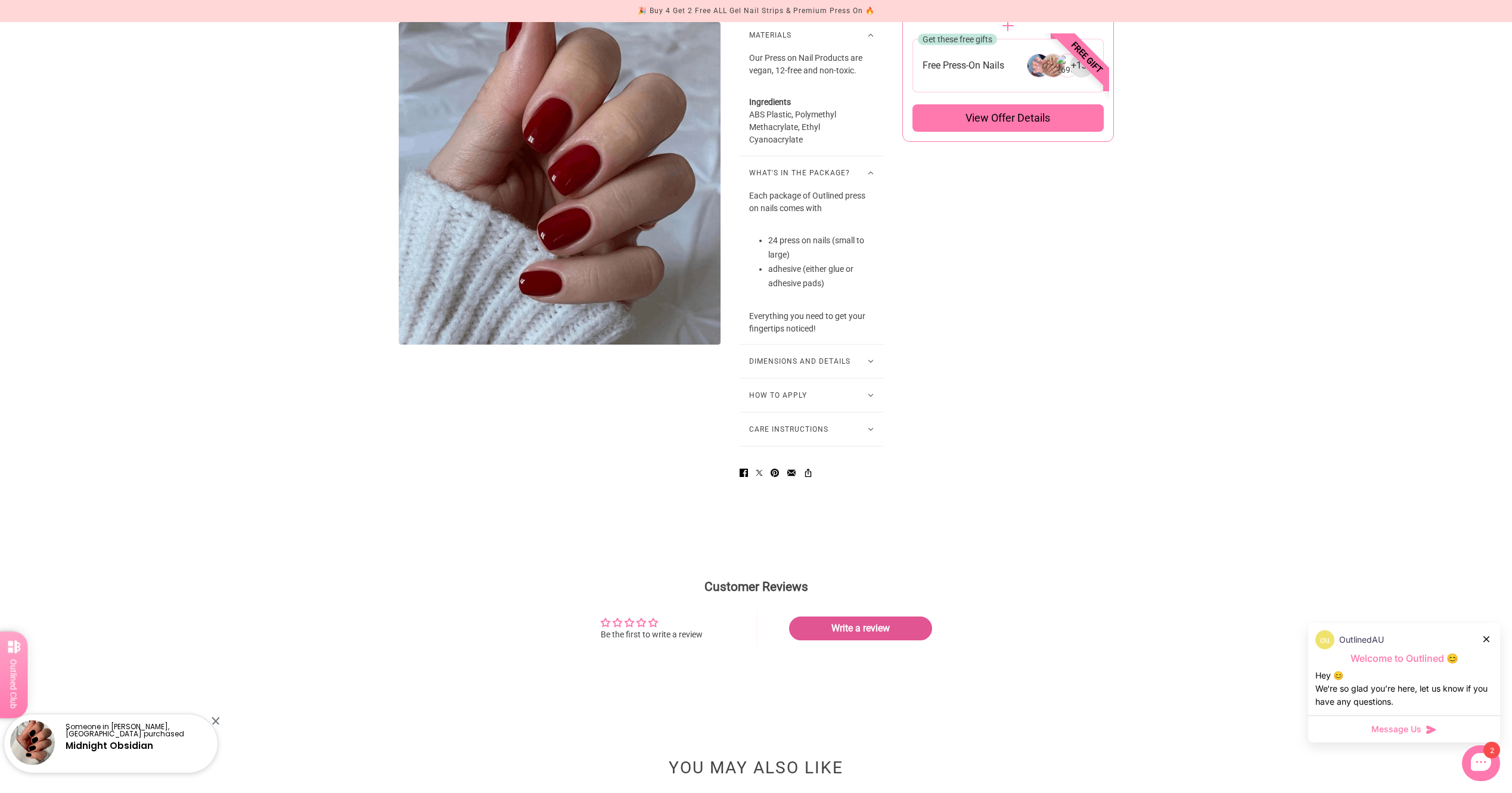
scroll to position [835, 0]
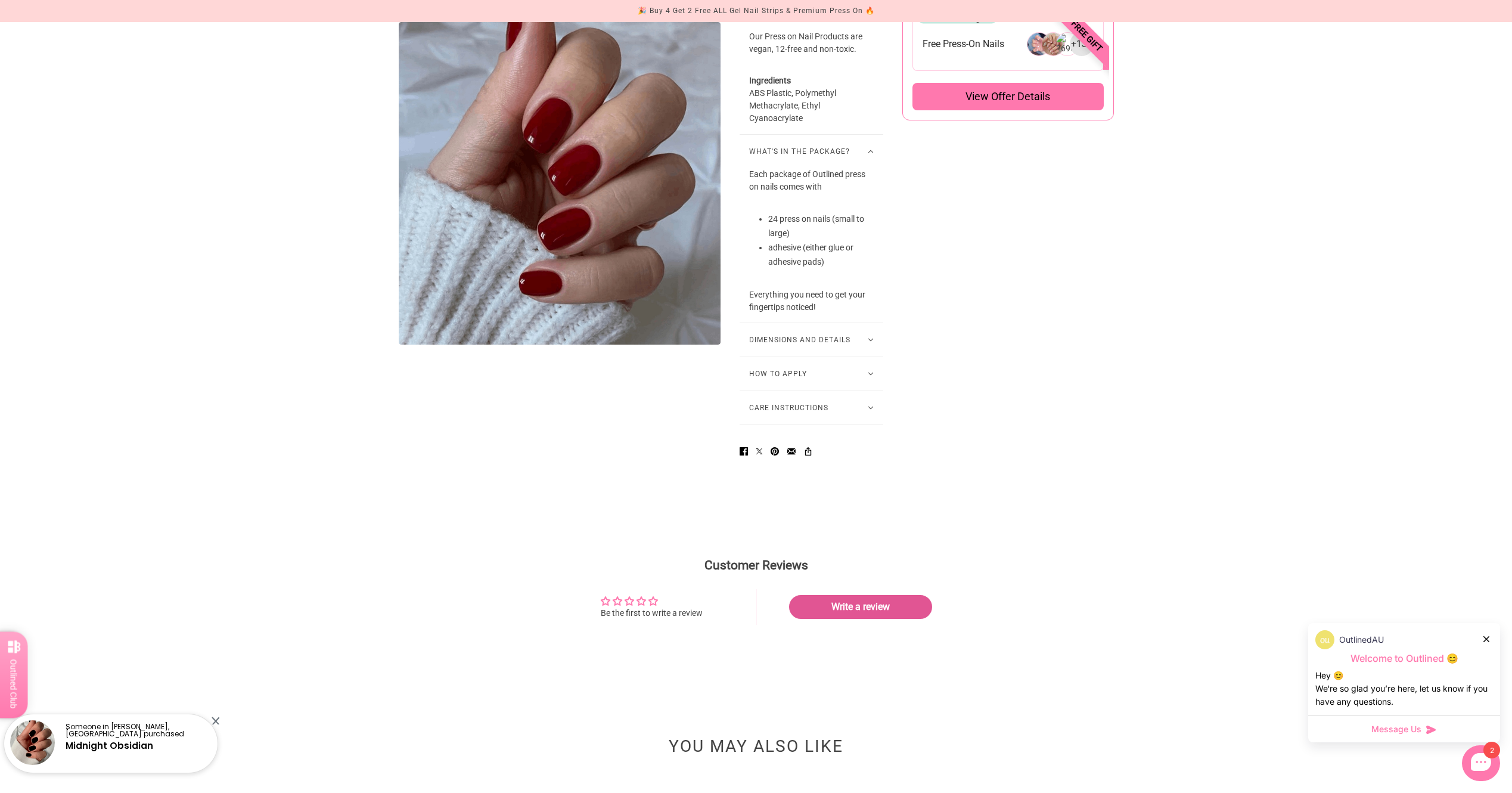
click at [766, 376] on button "How to Apply" at bounding box center [812, 373] width 144 height 33
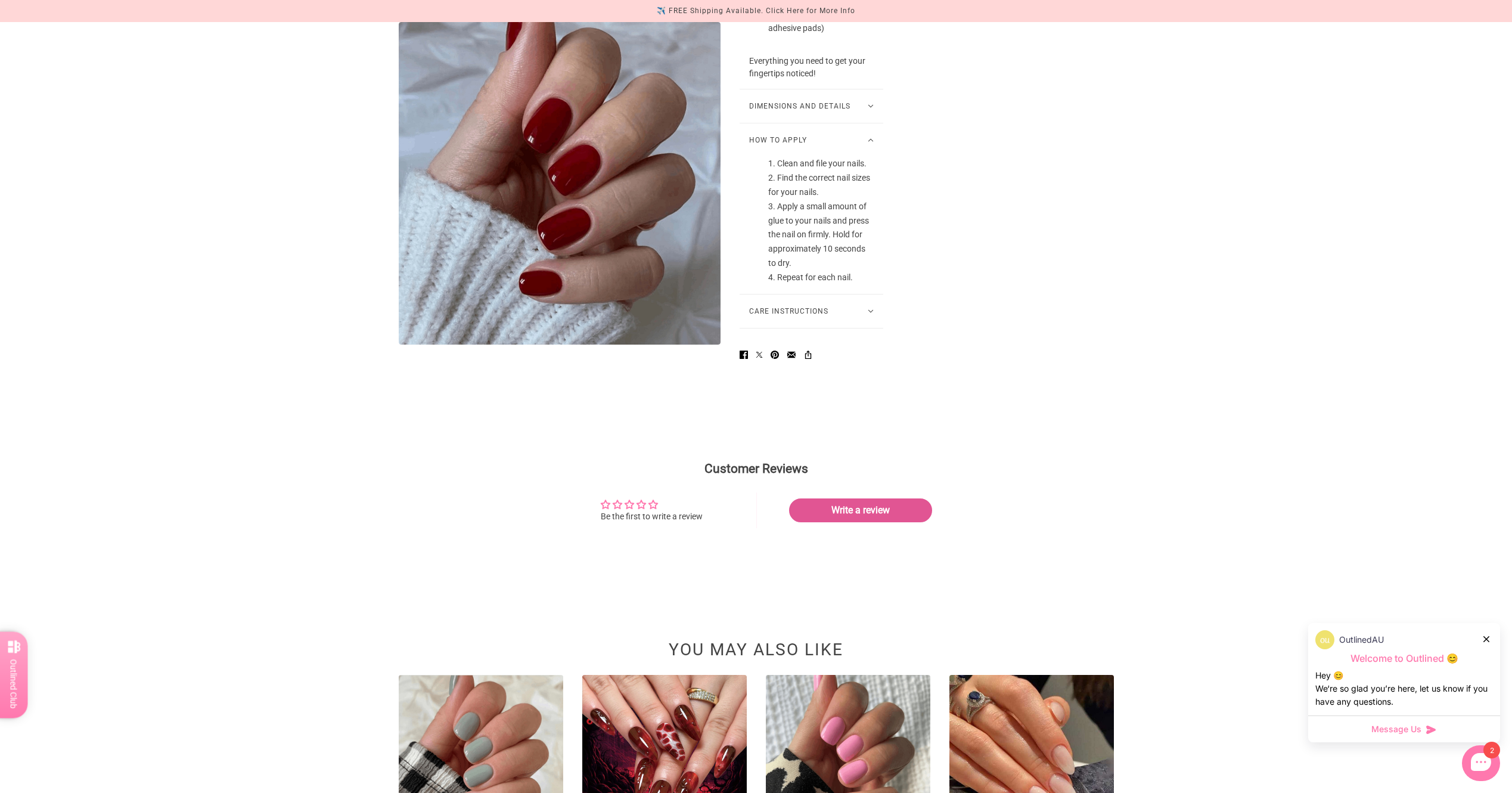
scroll to position [1074, 0]
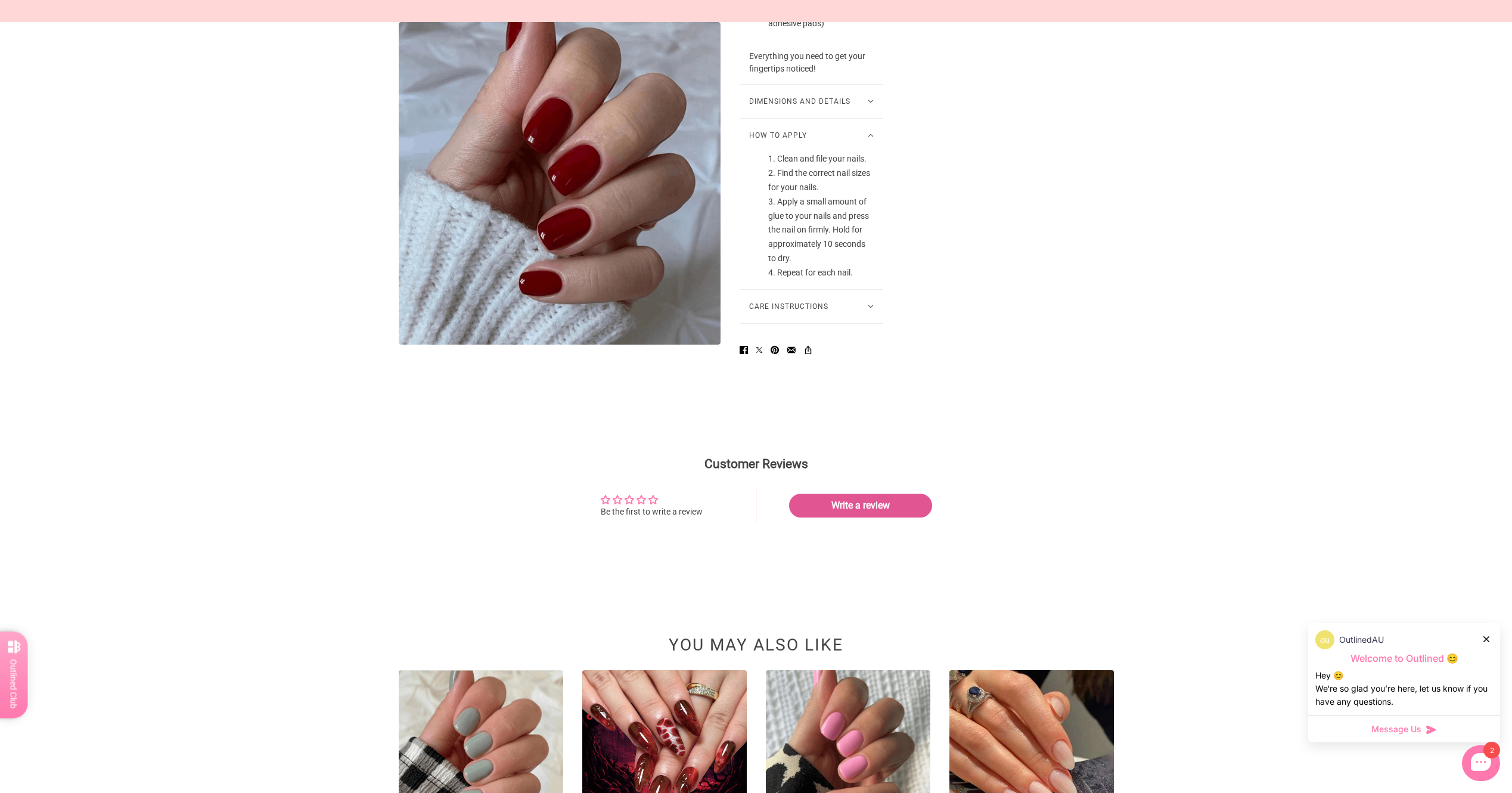
click at [808, 323] on button "Care Instructions" at bounding box center [812, 306] width 144 height 33
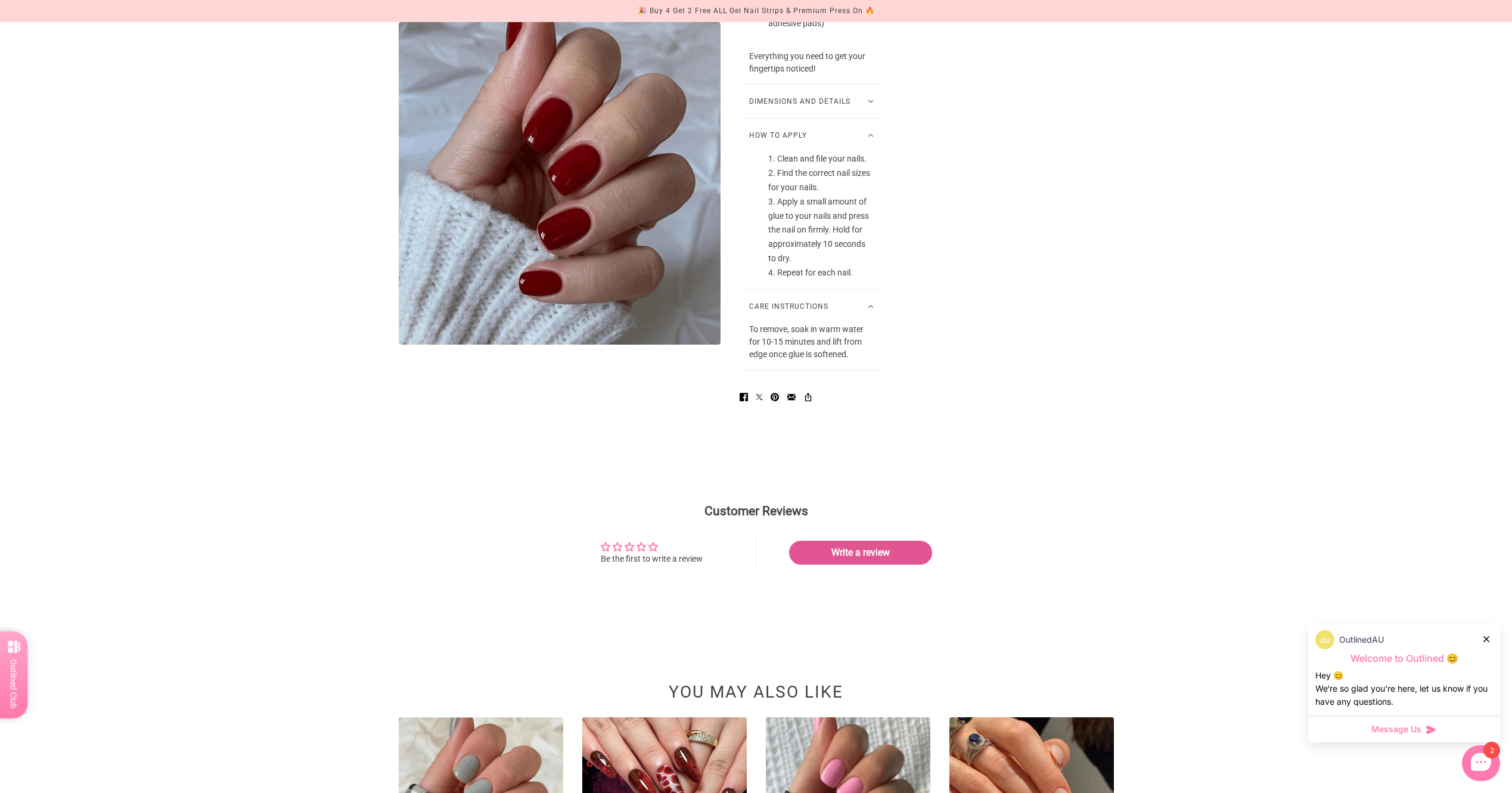
click at [1482, 679] on div "Hey 😊 We‘re so glad you’re here, let us know if you have any questions." at bounding box center [1405, 689] width 178 height 39
click at [1479, 771] on div "2" at bounding box center [1481, 763] width 38 height 36
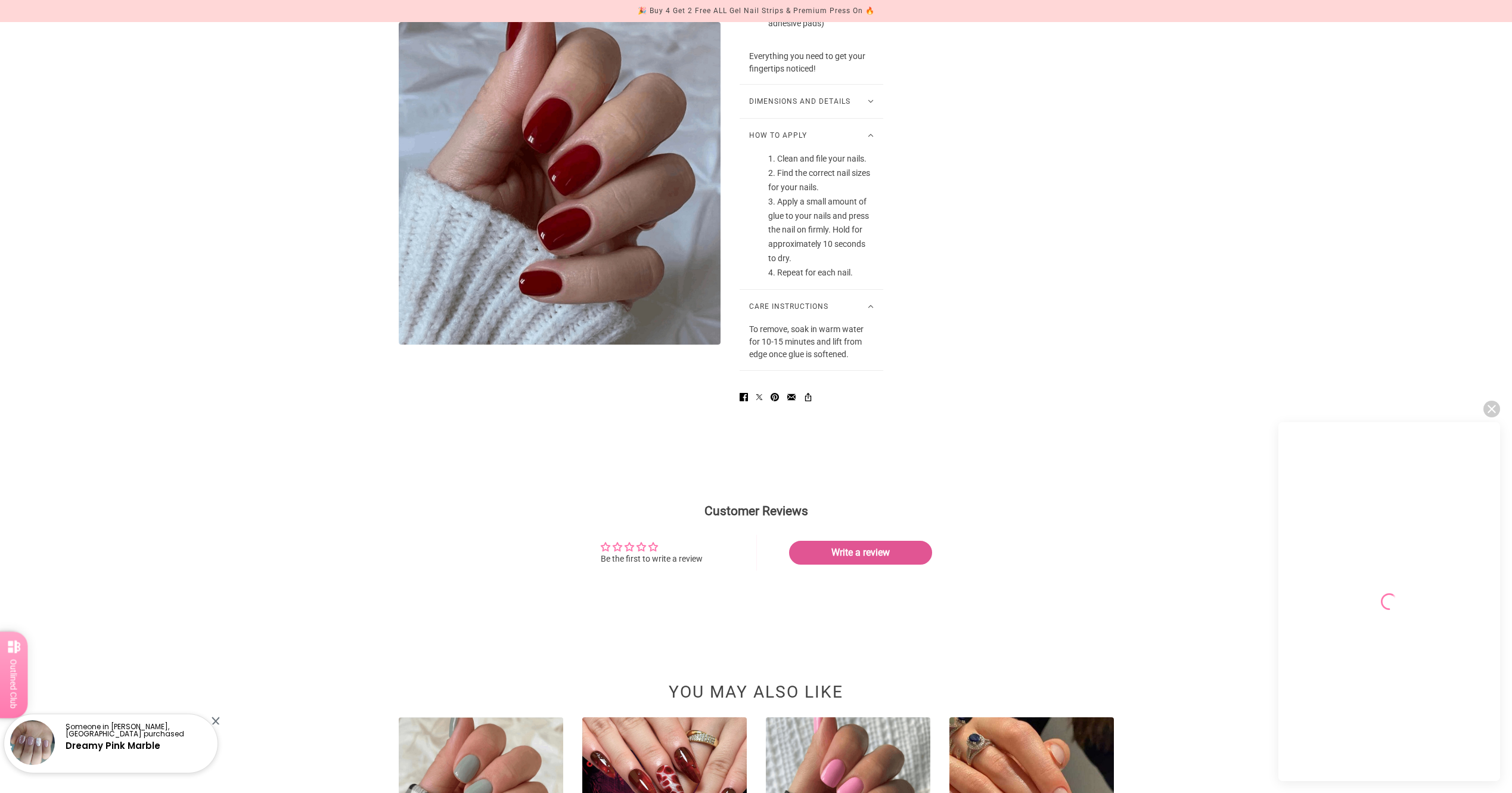
scroll to position [0, 0]
click at [1340, 580] on span "Resume chat" at bounding box center [1342, 576] width 43 height 9
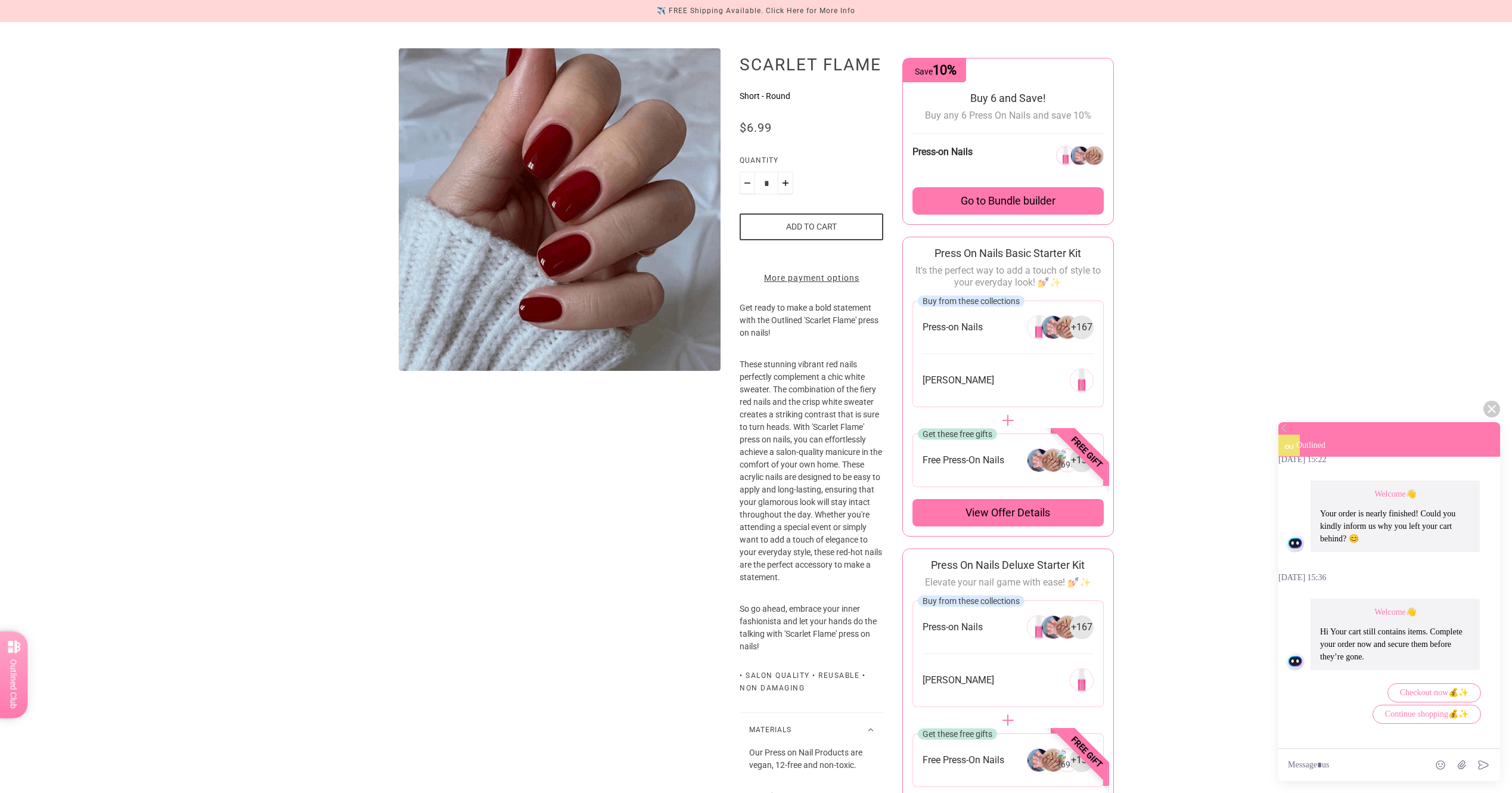
scroll to position [298, 0]
